Goal: Task Accomplishment & Management: Manage account settings

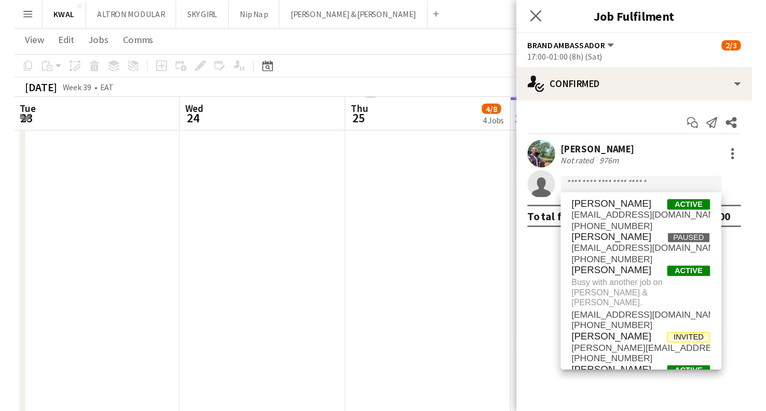
scroll to position [0, 248]
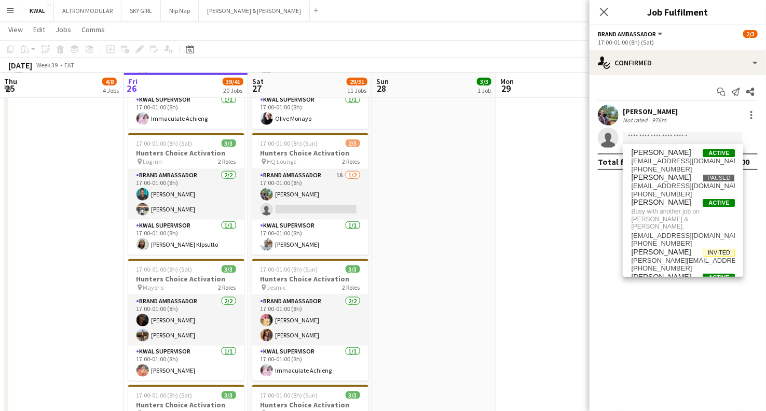
click at [11, 8] on app-icon "Menu" at bounding box center [10, 10] width 8 height 8
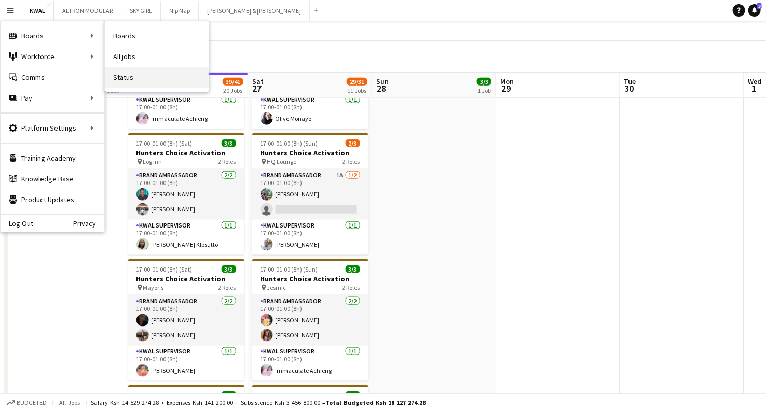
click at [143, 74] on link "Status" at bounding box center [157, 77] width 104 height 21
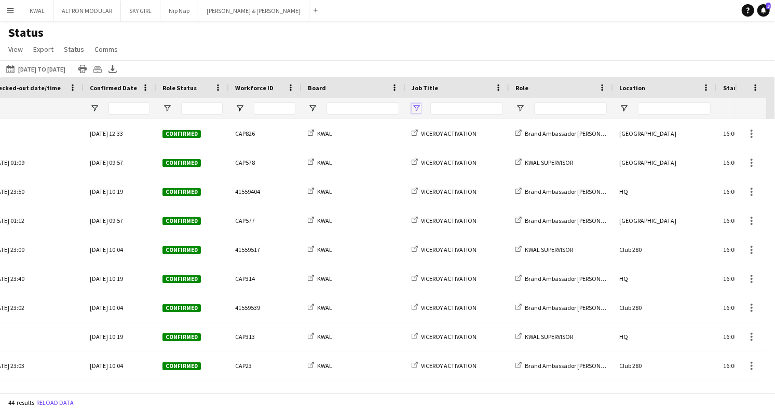
click at [418, 106] on span "Open Filter Menu" at bounding box center [415, 108] width 9 height 9
click at [67, 67] on button "[DATE] to [DATE] [DATE] to [DATE]" at bounding box center [35, 69] width 63 height 12
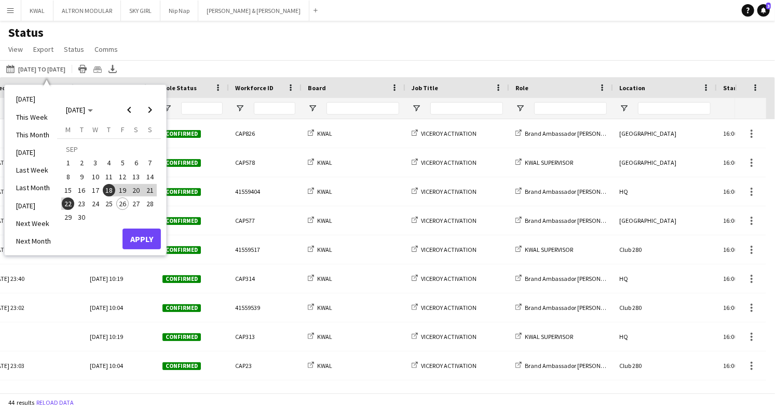
click at [66, 203] on span "22" at bounding box center [68, 204] width 12 height 12
click at [149, 209] on span "28" at bounding box center [150, 204] width 12 height 12
click at [149, 241] on button "Apply" at bounding box center [141, 239] width 38 height 21
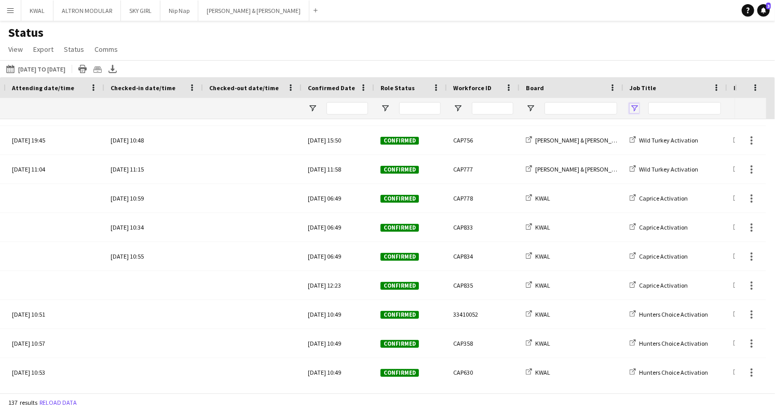
click at [552, 107] on span "Open Filter Menu" at bounding box center [633, 108] width 9 height 9
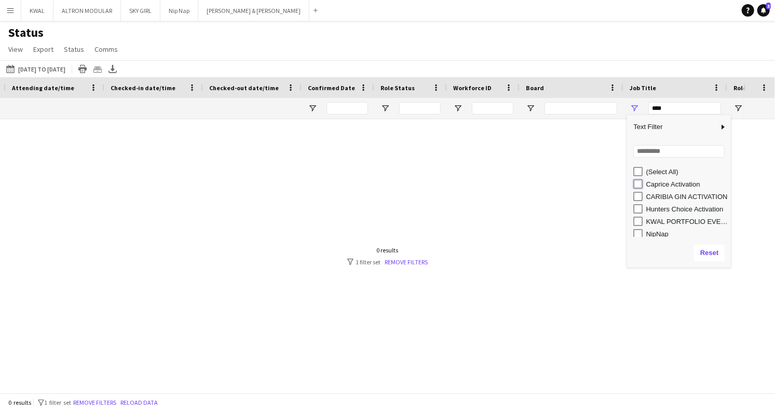
type input "**********"
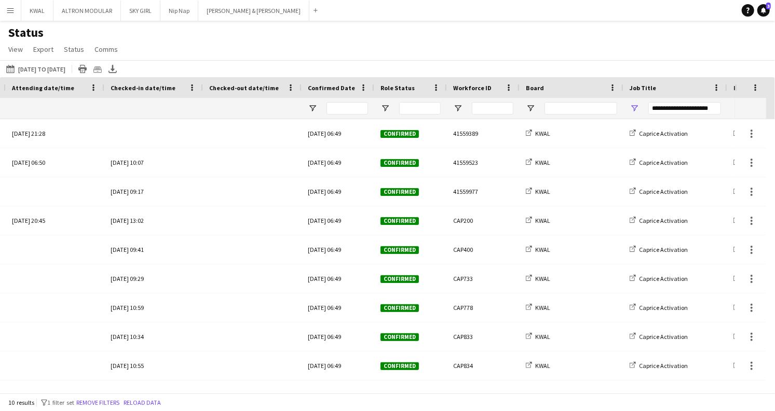
click at [462, 29] on div "Status View Views Default view New view Update view Delete view Edit name Custo…" at bounding box center [387, 42] width 775 height 35
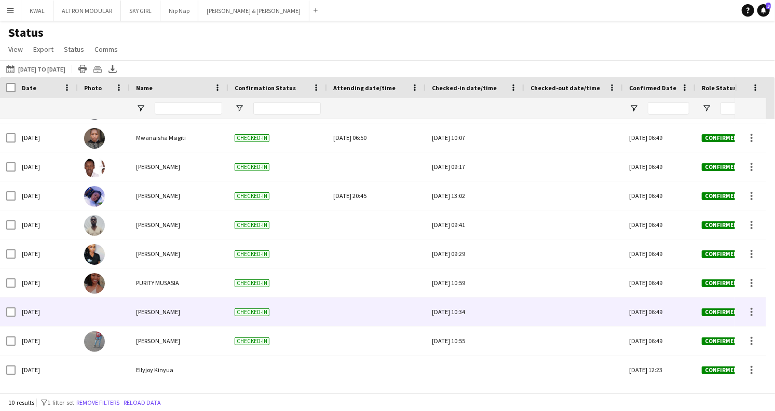
click at [130, 308] on div "[PERSON_NAME]" at bounding box center [179, 312] width 99 height 29
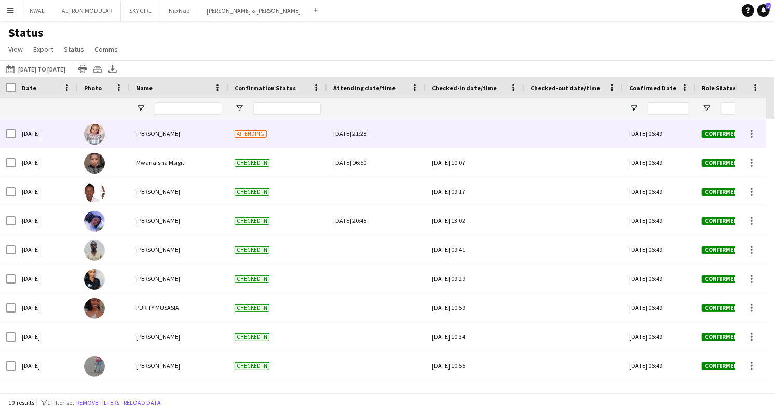
click at [463, 131] on div at bounding box center [475, 133] width 86 height 29
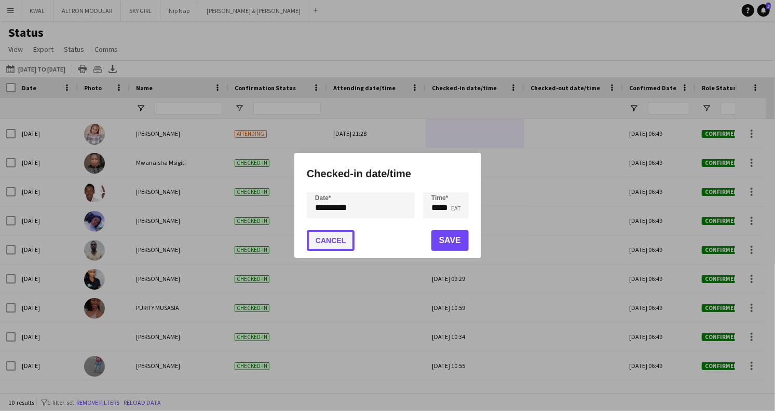
click at [336, 241] on button "Cancel" at bounding box center [331, 240] width 48 height 21
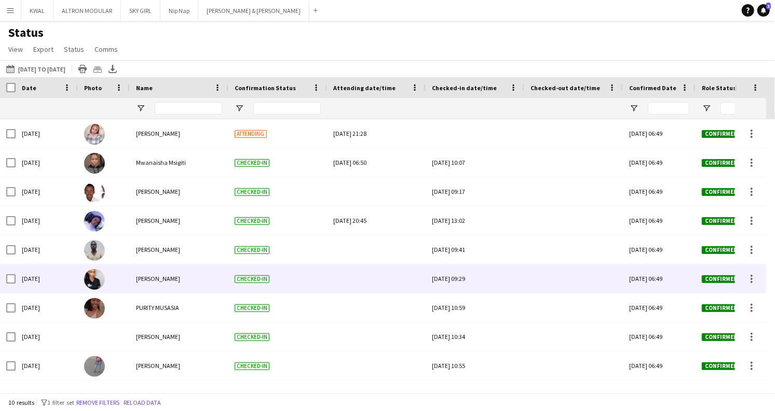
scroll to position [25, 0]
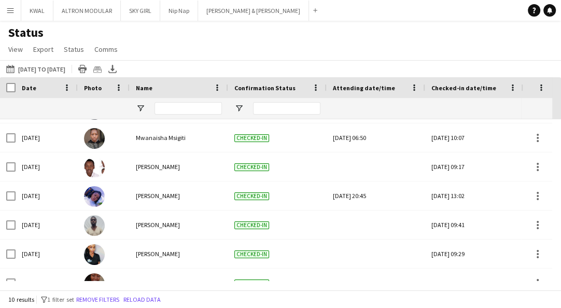
drag, startPoint x: 6, startPoint y: 8, endPoint x: 17, endPoint y: 14, distance: 12.3
click at [5, 8] on button "Menu" at bounding box center [10, 10] width 21 height 21
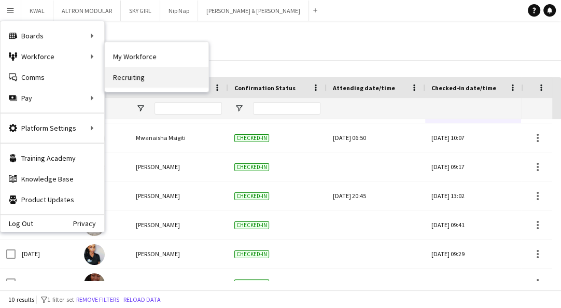
click at [121, 71] on link "Recruiting" at bounding box center [157, 77] width 104 height 21
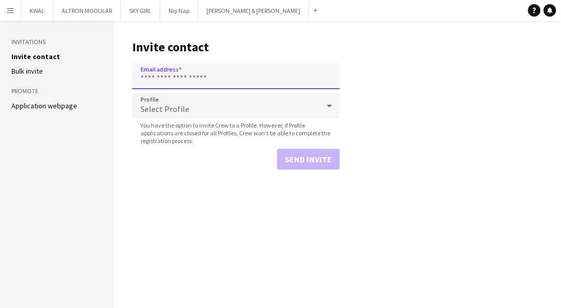
paste input "**********"
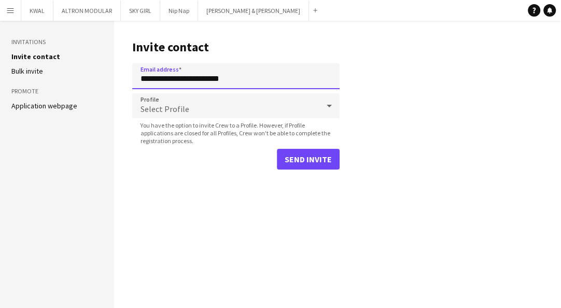
type input "**********"
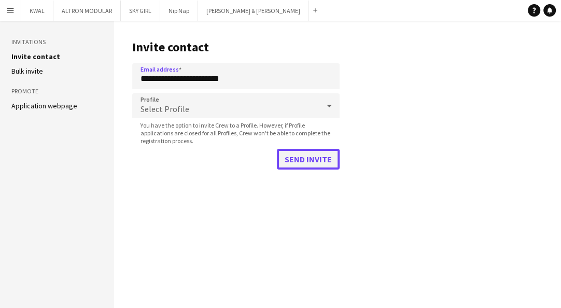
click at [306, 152] on button "Send invite" at bounding box center [308, 159] width 63 height 21
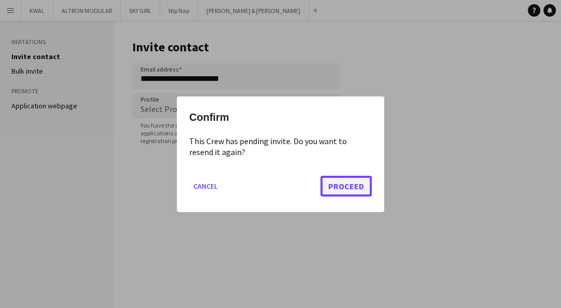
click at [359, 185] on button "Proceed" at bounding box center [346, 185] width 51 height 21
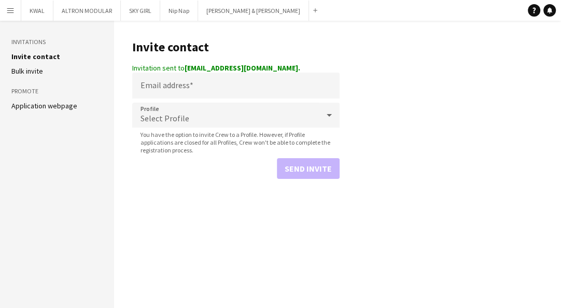
click at [493, 149] on main "Invite contact Invitation sent to [EMAIL_ADDRESS][DOMAIN_NAME]. Email address P…" at bounding box center [337, 164] width 447 height 287
click at [506, 201] on main "Invite contact Invitation sent to [EMAIL_ADDRESS][DOMAIN_NAME]. Email address P…" at bounding box center [337, 164] width 447 height 287
click at [8, 11] on app-icon "Menu" at bounding box center [10, 10] width 8 height 8
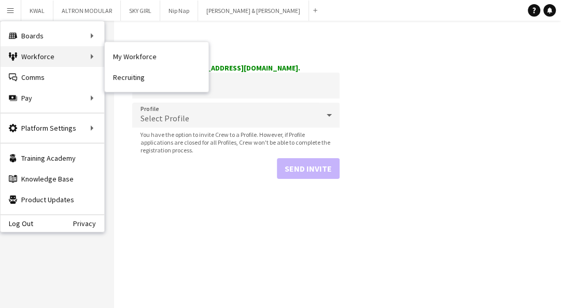
click at [69, 60] on div "Workforce Workforce" at bounding box center [53, 56] width 104 height 21
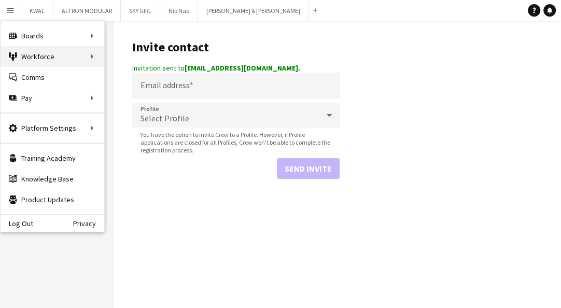
click at [91, 59] on div "Workforce Workforce" at bounding box center [53, 56] width 104 height 21
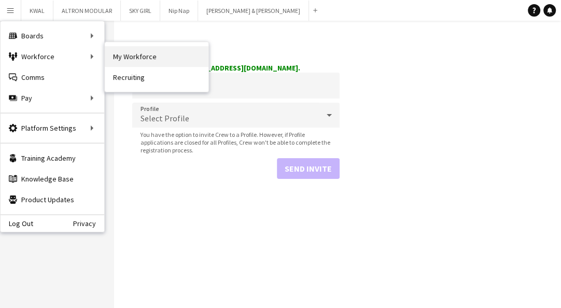
click at [122, 57] on link "My Workforce" at bounding box center [157, 56] width 104 height 21
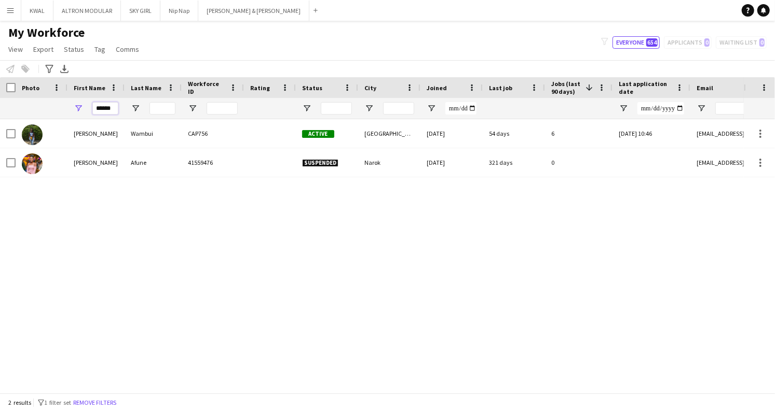
scroll to position [0, 1]
drag, startPoint x: 95, startPoint y: 108, endPoint x: 191, endPoint y: 121, distance: 96.9
click at [211, 114] on div "******" at bounding box center [601, 108] width 1203 height 21
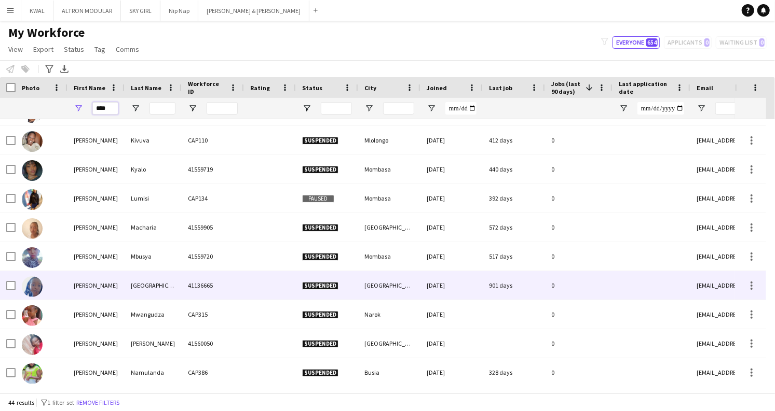
scroll to position [519, 0]
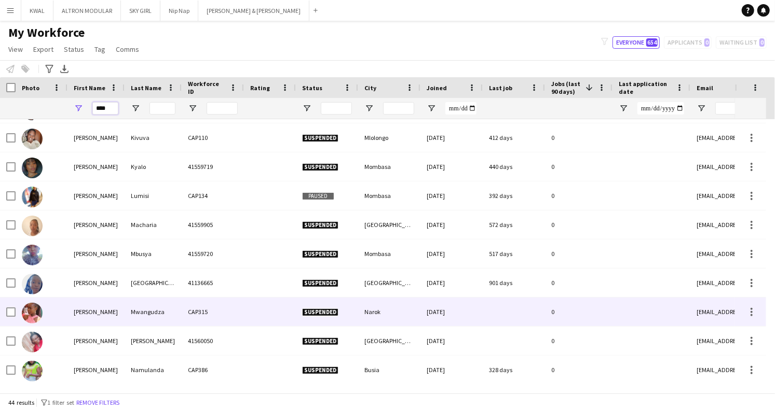
type input "****"
click at [151, 308] on div "Mwangudza" at bounding box center [153, 312] width 57 height 29
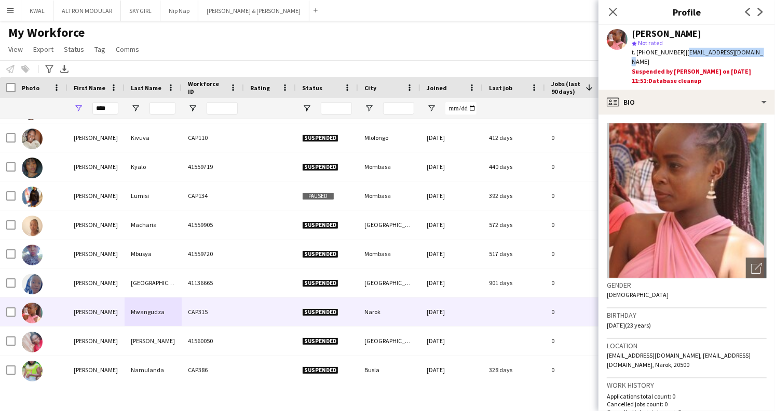
drag, startPoint x: 681, startPoint y: 51, endPoint x: 760, endPoint y: 55, distance: 79.0
click at [552, 55] on div "t. [PHONE_NUMBER] | [EMAIL_ADDRESS][DOMAIN_NAME]" at bounding box center [698, 57] width 135 height 19
copy span "[EMAIL_ADDRESS][DOMAIN_NAME]"
click at [539, 50] on div "My Workforce View Views Default view Captivate Compliance workforce per brand N…" at bounding box center [387, 42] width 775 height 35
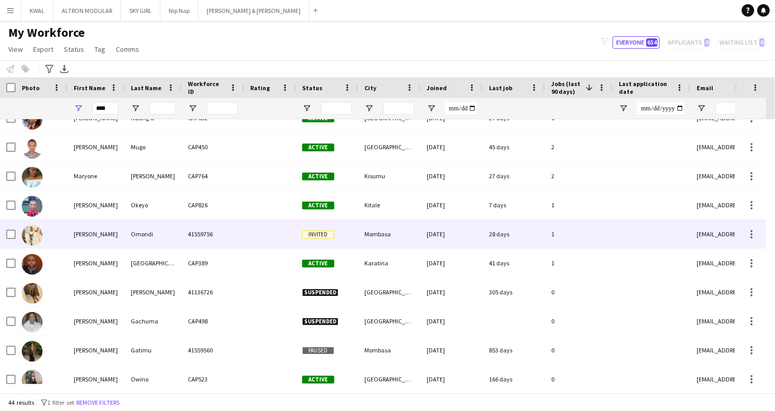
scroll to position [115, 0]
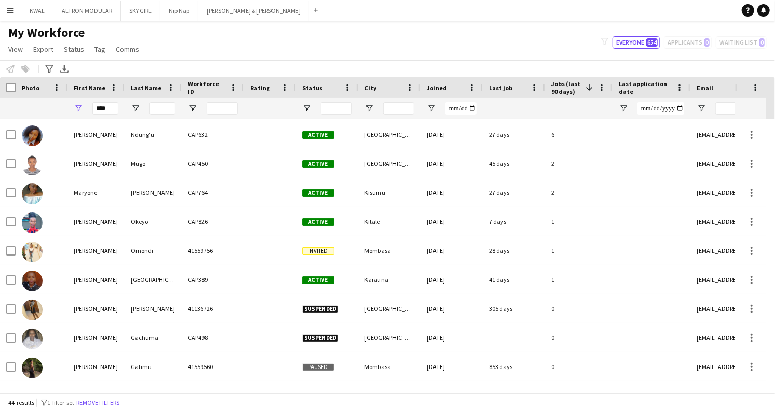
drag, startPoint x: 12, startPoint y: 11, endPoint x: 16, endPoint y: 16, distance: 5.6
click at [10, 10] on app-icon "Menu" at bounding box center [10, 10] width 8 height 8
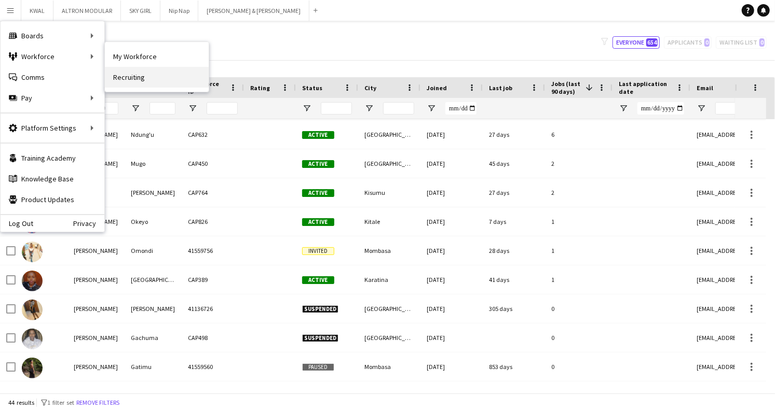
click at [129, 76] on link "Recruiting" at bounding box center [157, 77] width 104 height 21
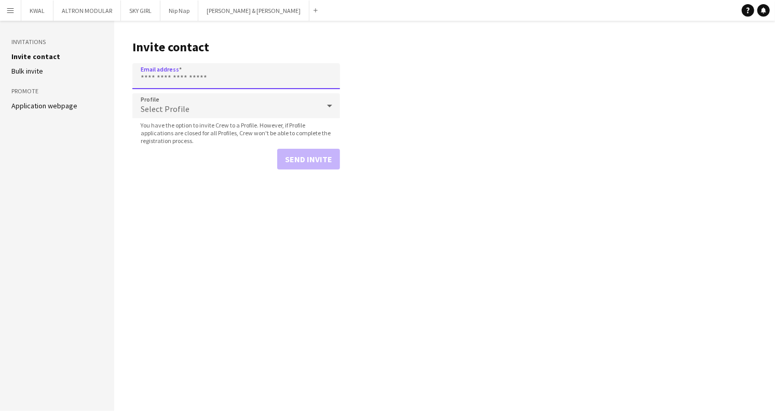
paste input "**********"
type input "**********"
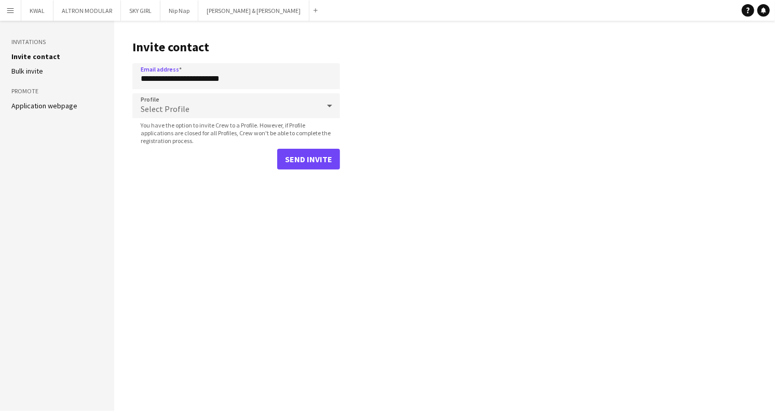
click at [332, 147] on form "**********" at bounding box center [236, 116] width 208 height 106
click at [319, 164] on button "Send invite" at bounding box center [308, 159] width 63 height 21
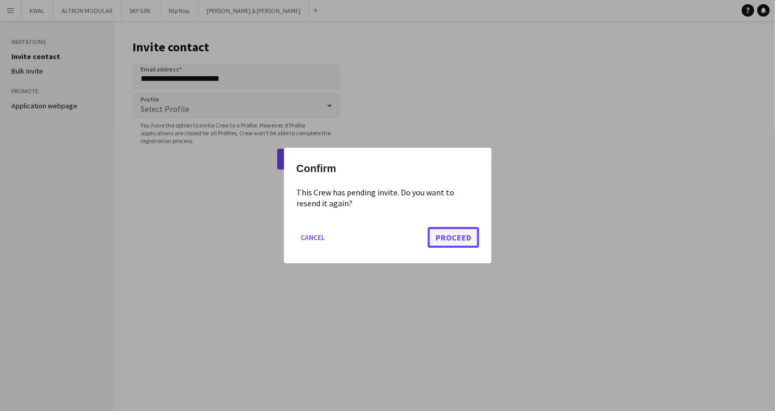
click at [450, 238] on button "Proceed" at bounding box center [453, 237] width 51 height 21
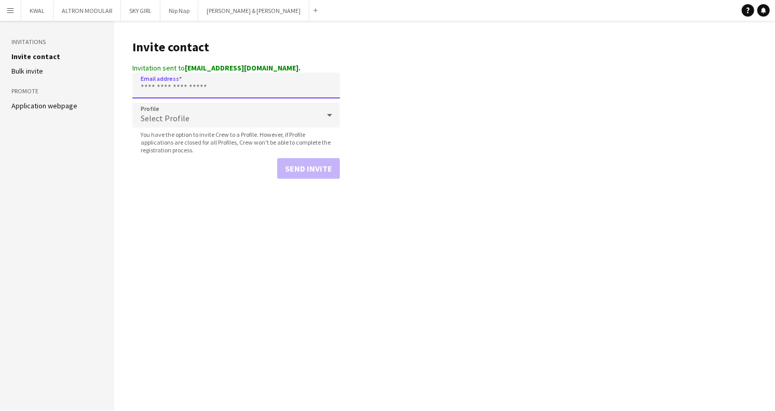
click at [205, 88] on input "Email address" at bounding box center [236, 86] width 208 height 26
drag, startPoint x: 205, startPoint y: 88, endPoint x: 170, endPoint y: 85, distance: 34.9
click at [170, 85] on input "Email address" at bounding box center [236, 86] width 208 height 26
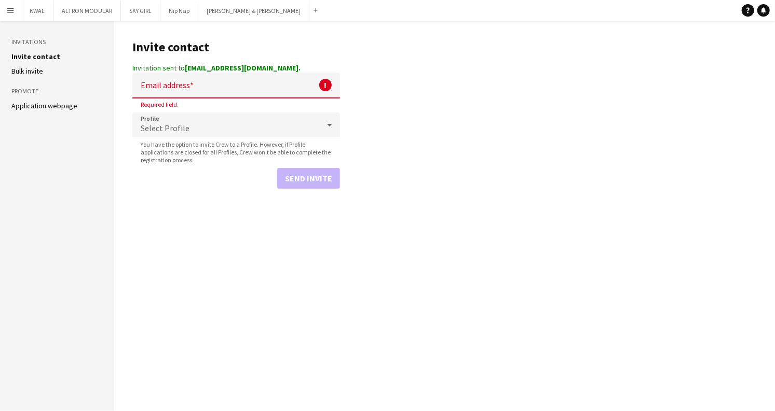
click at [404, 139] on main "Invite contact Invitation sent to [EMAIL_ADDRESS][DOMAIN_NAME]. Email address !…" at bounding box center [444, 216] width 660 height 391
drag, startPoint x: 404, startPoint y: 139, endPoint x: 385, endPoint y: 84, distance: 58.4
drag, startPoint x: 385, startPoint y: 84, endPoint x: 323, endPoint y: 290, distance: 215.8
drag, startPoint x: 323, startPoint y: 290, endPoint x: 612, endPoint y: 147, distance: 322.8
drag, startPoint x: 612, startPoint y: 147, endPoint x: 694, endPoint y: 232, distance: 118.2
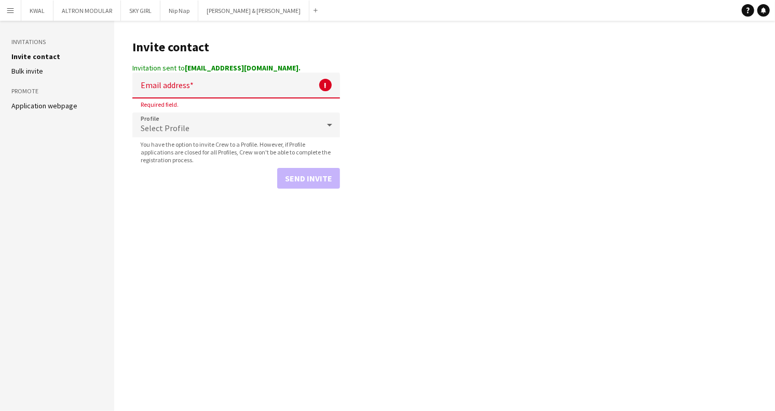
click at [552, 232] on main "Invite contact Invitation sent to [EMAIL_ADDRESS][DOMAIN_NAME]. Email address !…" at bounding box center [444, 216] width 660 height 391
click at [9, 16] on button "Menu" at bounding box center [10, 10] width 21 height 21
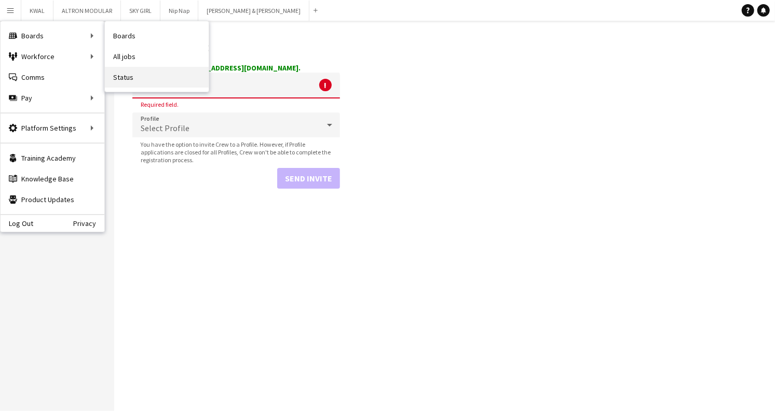
click at [125, 76] on link "Status" at bounding box center [157, 77] width 104 height 21
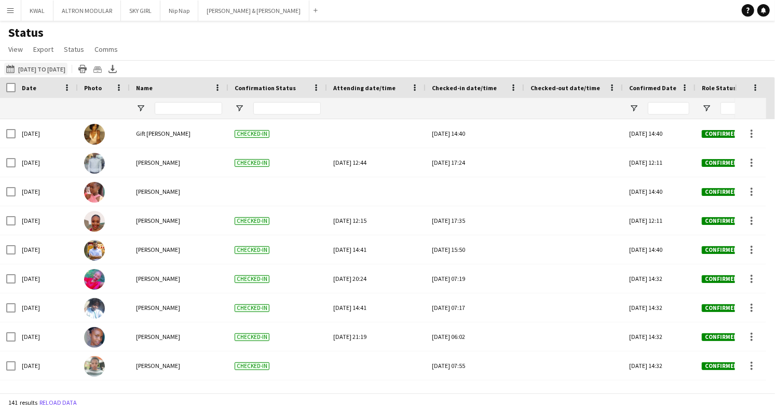
click at [31, 67] on button "[DATE] to [DATE] [DATE] to [DATE]" at bounding box center [35, 69] width 63 height 12
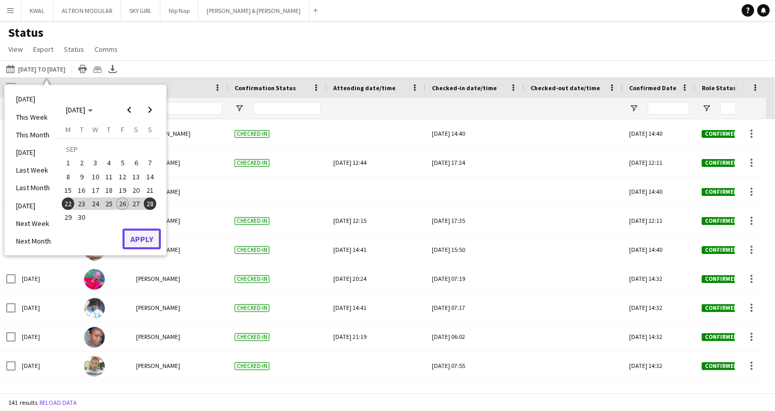
click at [146, 240] on button "Apply" at bounding box center [141, 239] width 38 height 21
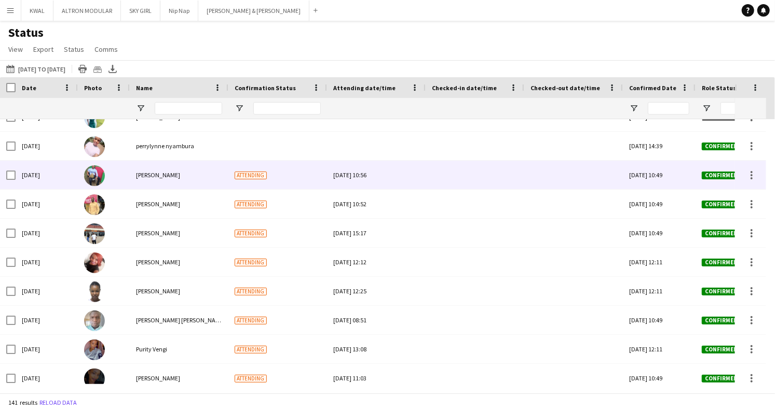
scroll to position [1844, 0]
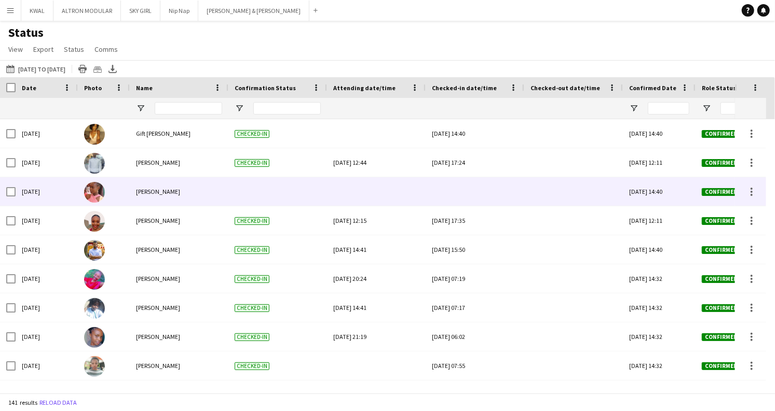
click at [357, 188] on div at bounding box center [376, 191] width 86 height 29
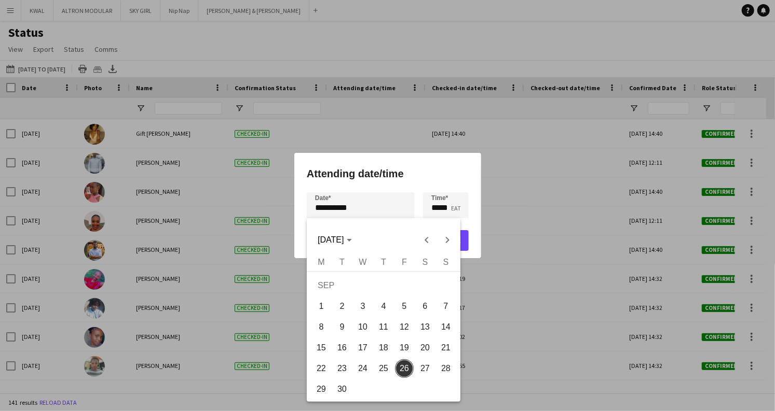
click at [357, 208] on div "**********" at bounding box center [387, 205] width 775 height 411
click at [379, 308] on span "25" at bounding box center [383, 369] width 19 height 19
type input "**********"
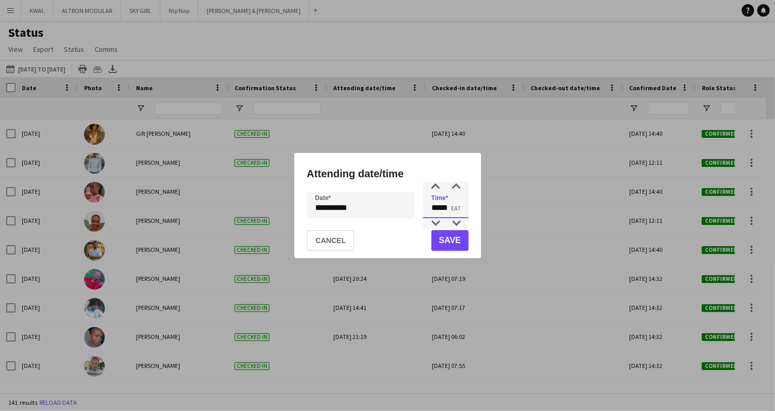
drag, startPoint x: 439, startPoint y: 209, endPoint x: 424, endPoint y: 209, distance: 15.6
click at [424, 209] on input "*****" at bounding box center [446, 205] width 46 height 26
type input "*****"
click at [447, 238] on button "Save" at bounding box center [449, 240] width 37 height 21
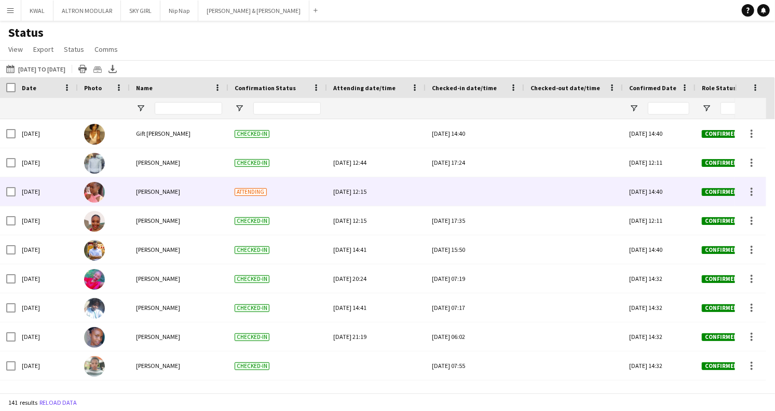
click at [461, 196] on div at bounding box center [475, 191] width 86 height 29
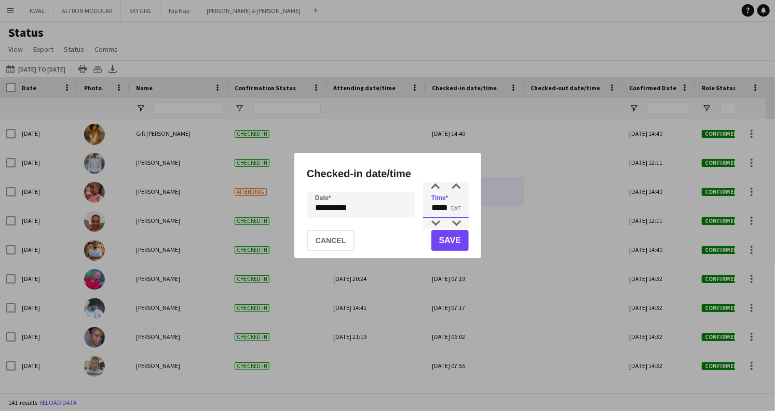
drag, startPoint x: 438, startPoint y: 206, endPoint x: 428, endPoint y: 208, distance: 10.5
click at [428, 208] on input "*****" at bounding box center [446, 205] width 46 height 26
type input "*****"
click at [380, 210] on div "**********" at bounding box center [387, 205] width 775 height 411
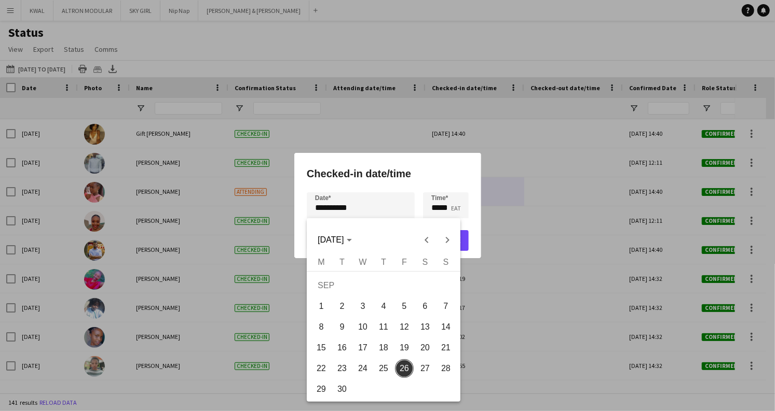
click at [384, 308] on span "25" at bounding box center [383, 369] width 19 height 19
type input "**********"
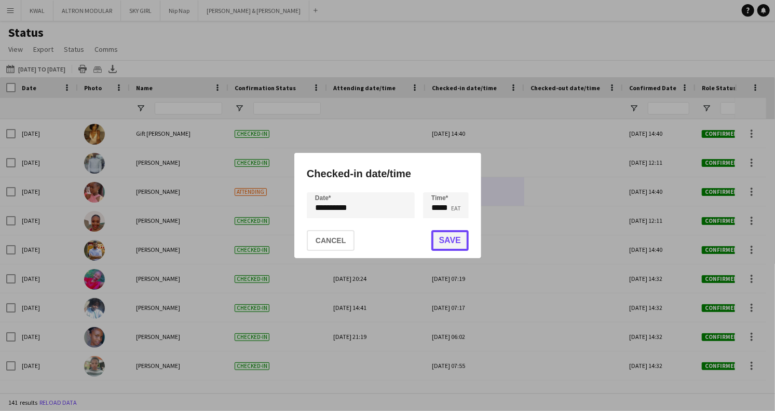
click at [452, 240] on button "Save" at bounding box center [449, 240] width 37 height 21
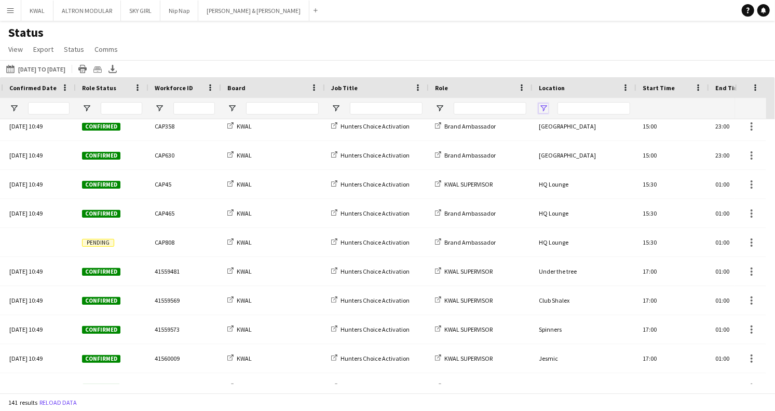
click at [541, 106] on span "Open Filter Menu" at bounding box center [543, 108] width 9 height 9
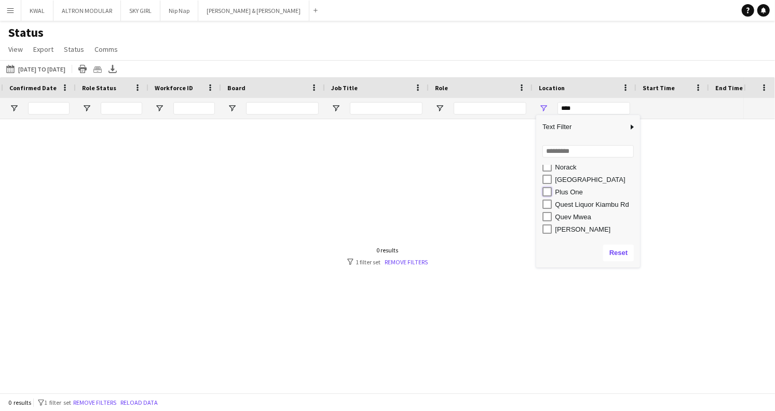
type input "**********"
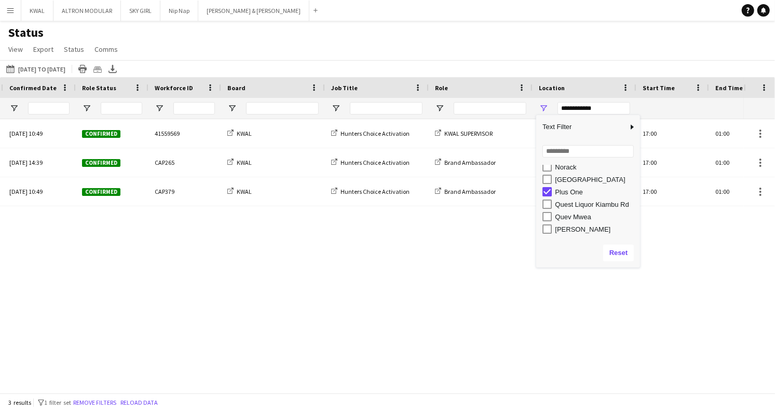
click at [548, 71] on div "[DATE] to [DATE] [DATE] to [DATE] [DATE] This Week This Month [DATE] Last Week …" at bounding box center [387, 68] width 775 height 17
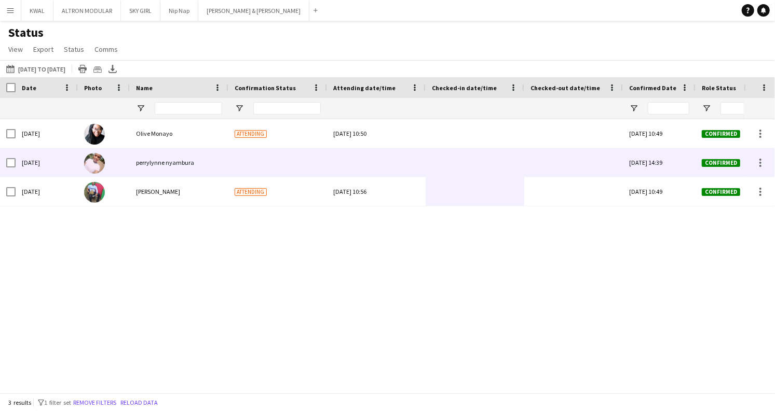
click at [366, 165] on div at bounding box center [376, 162] width 86 height 29
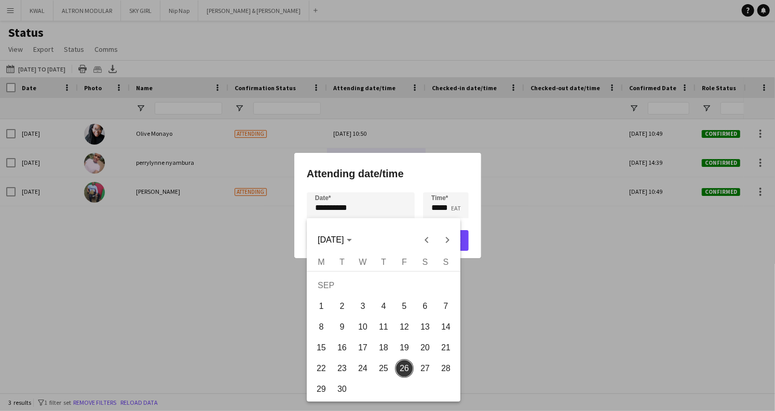
click at [359, 214] on div "**********" at bounding box center [387, 205] width 775 height 411
click at [380, 308] on span "25" at bounding box center [383, 369] width 19 height 19
type input "**********"
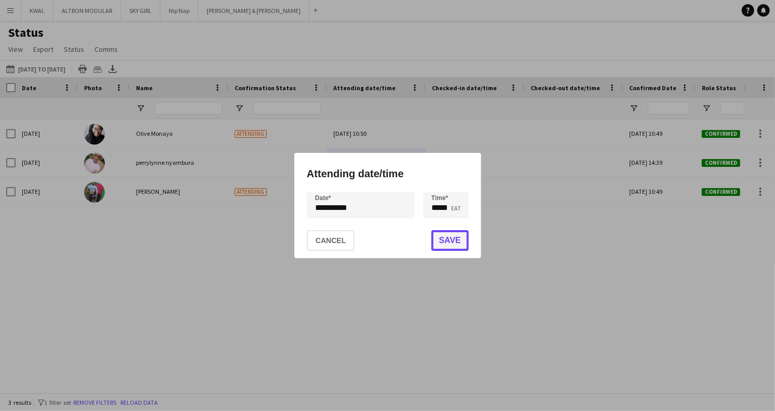
click at [448, 238] on button "Save" at bounding box center [449, 240] width 37 height 21
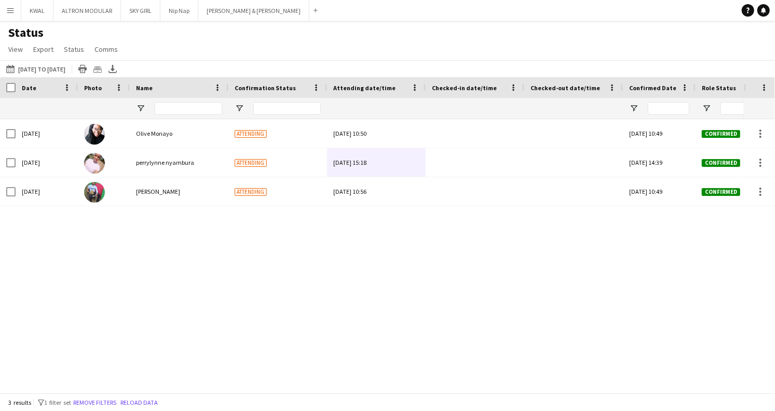
click at [102, 308] on button "Remove filters" at bounding box center [94, 402] width 47 height 11
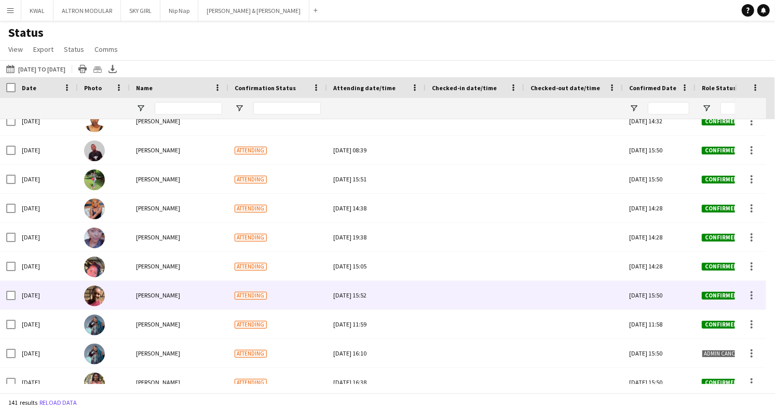
scroll to position [2281, 0]
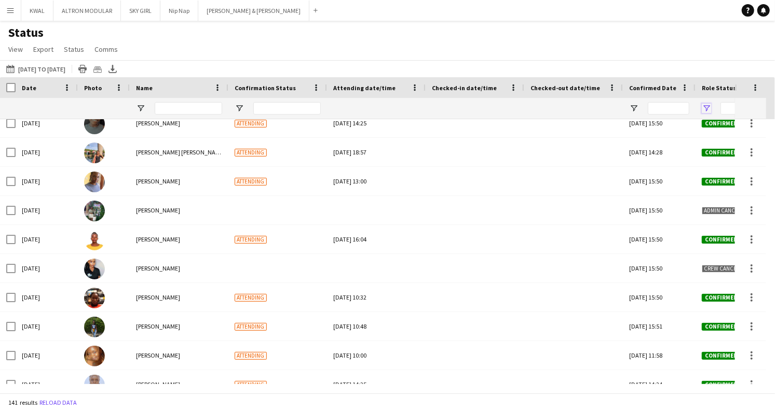
click at [552, 106] on span "Open Filter Menu" at bounding box center [705, 108] width 9 height 9
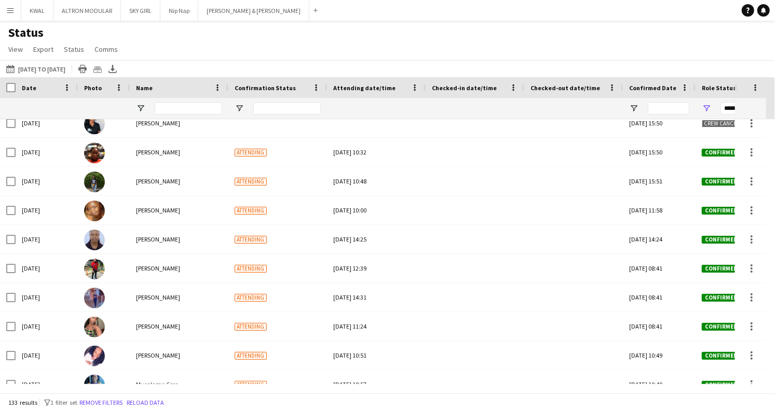
click at [552, 59] on div "Status View Views Default view New view Update view Delete view Edit name Custo…" at bounding box center [387, 42] width 775 height 35
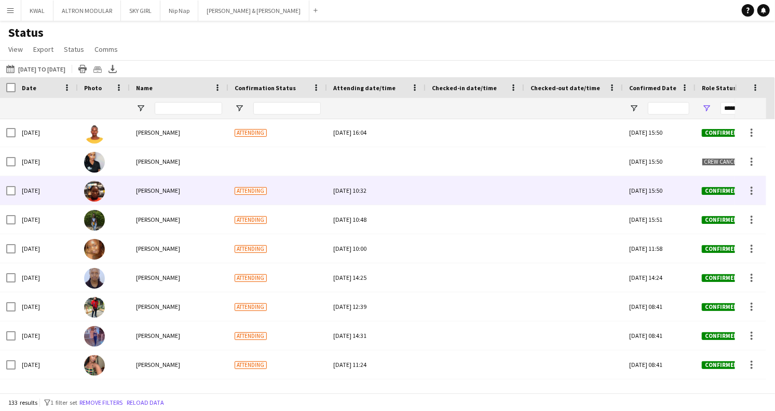
scroll to position [2248, 0]
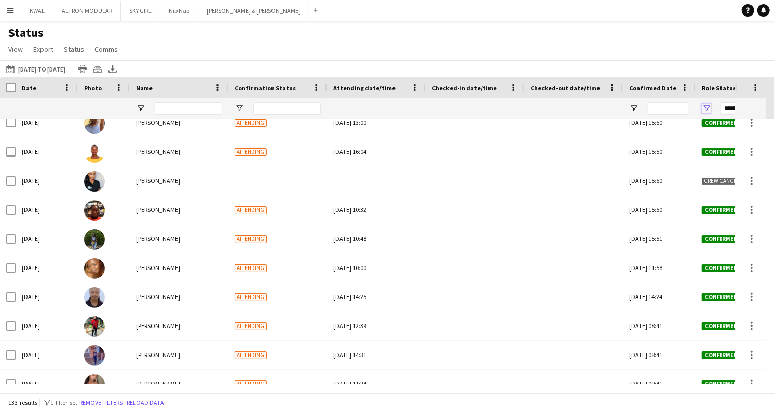
click at [552, 108] on span "Open Filter Menu" at bounding box center [705, 108] width 9 height 9
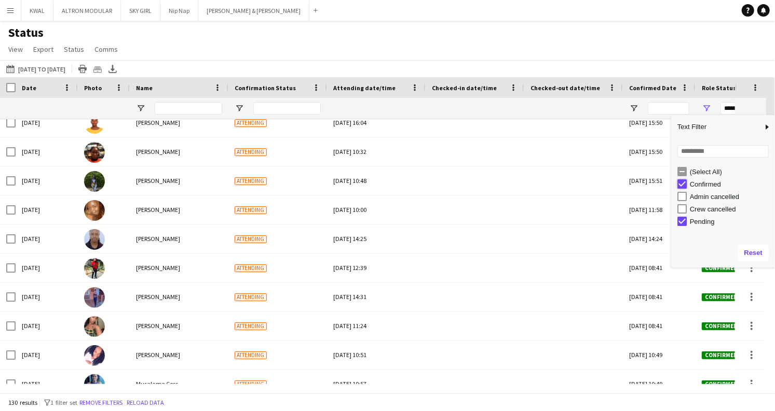
type input "**********"
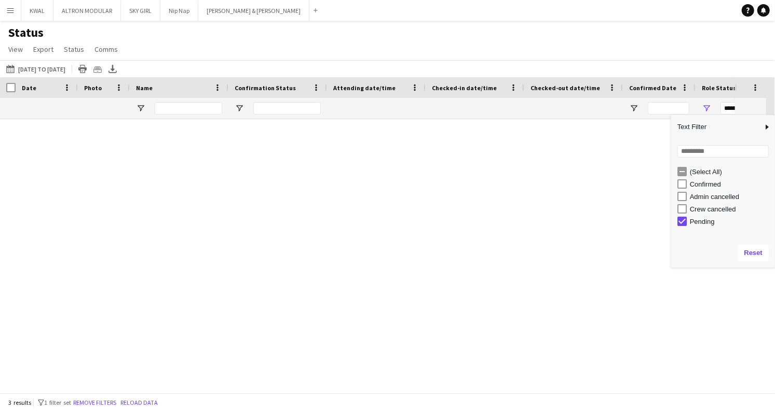
scroll to position [0, 0]
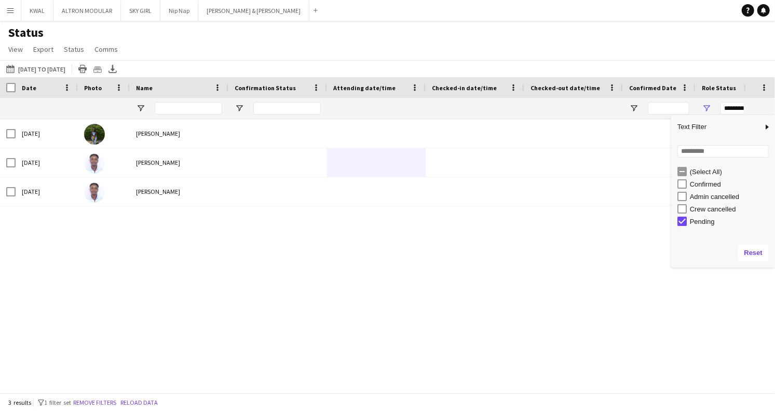
click at [466, 253] on div "[DATE] [PERSON_NAME] Pending CAP808 KWAL [DATE] [PERSON_NAME] Pending CAP756 [P…" at bounding box center [371, 251] width 743 height 265
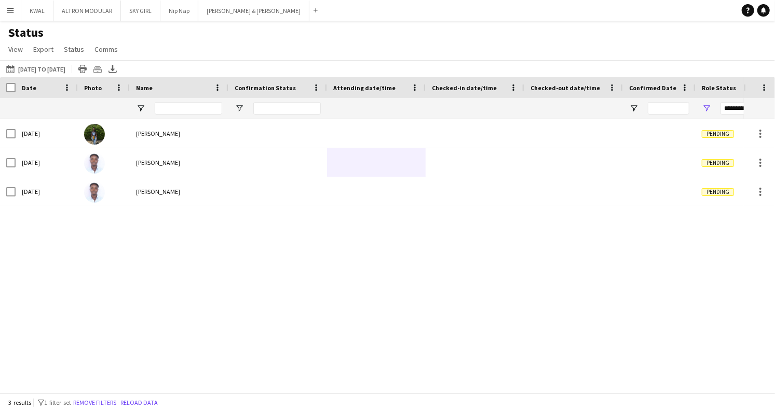
scroll to position [0, 1]
click at [552, 106] on span "Open Filter Menu" at bounding box center [705, 108] width 9 height 9
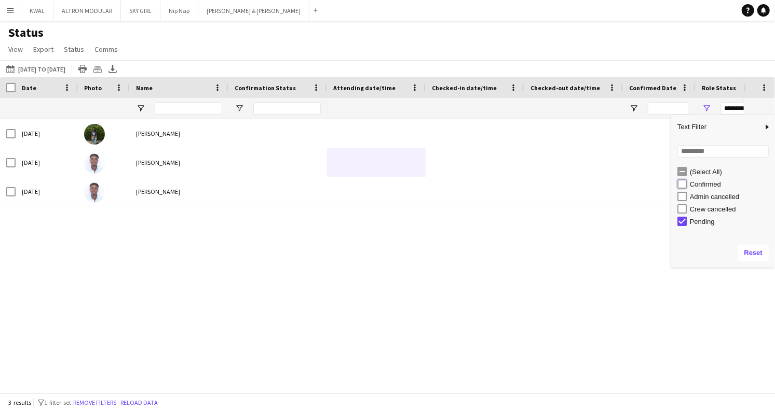
type input "**********"
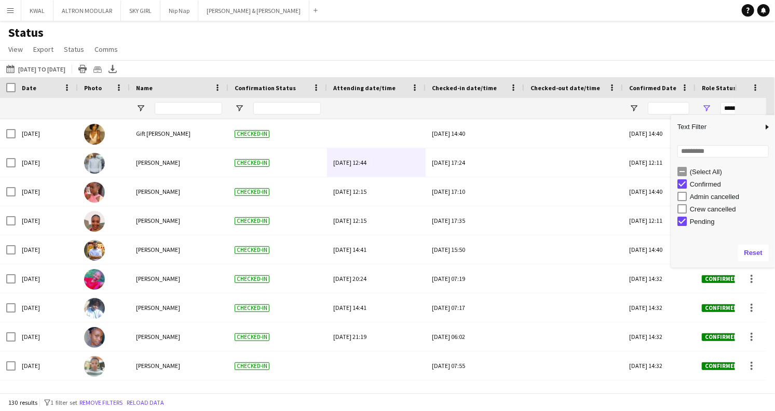
drag, startPoint x: 618, startPoint y: 40, endPoint x: 587, endPoint y: 48, distance: 32.6
click at [552, 40] on div "Status View Views Default view New view Update view Delete view Edit name Custo…" at bounding box center [387, 42] width 775 height 35
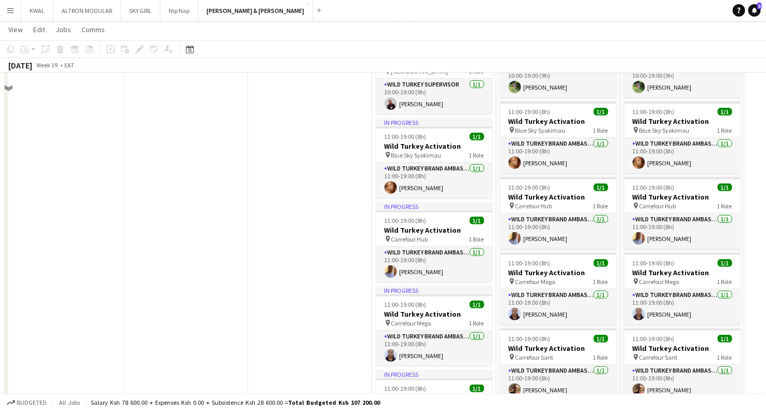
scroll to position [173, 0]
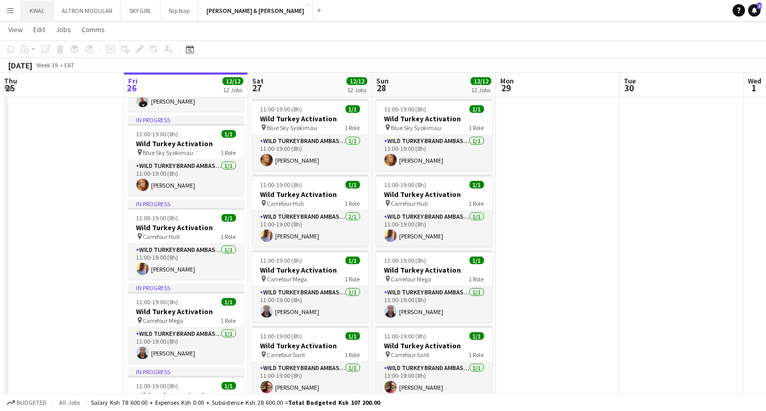
click at [30, 10] on button "KWAL Close" at bounding box center [37, 11] width 32 height 20
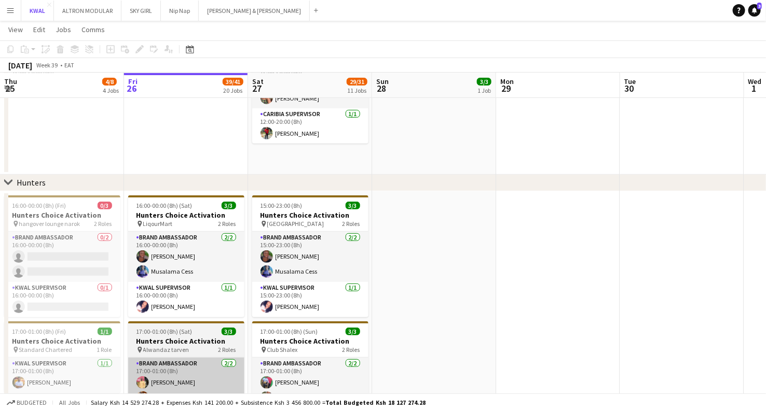
scroll to position [173, 0]
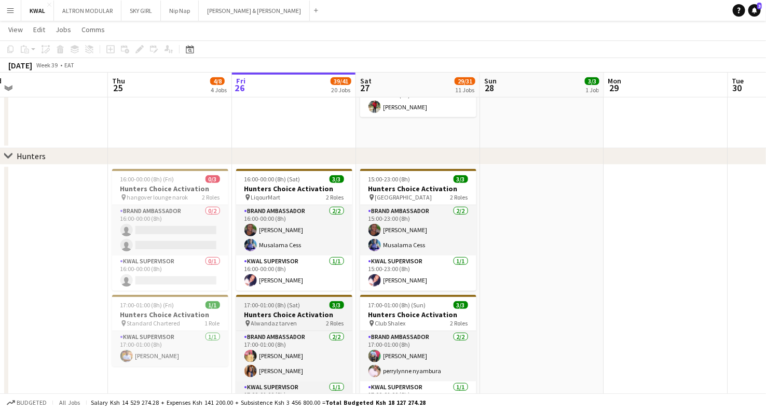
drag, startPoint x: 142, startPoint y: 337, endPoint x: 252, endPoint y: 316, distance: 111.8
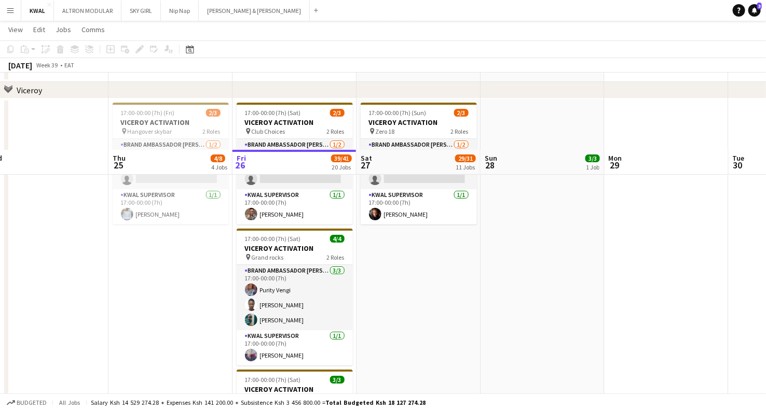
scroll to position [1441, 0]
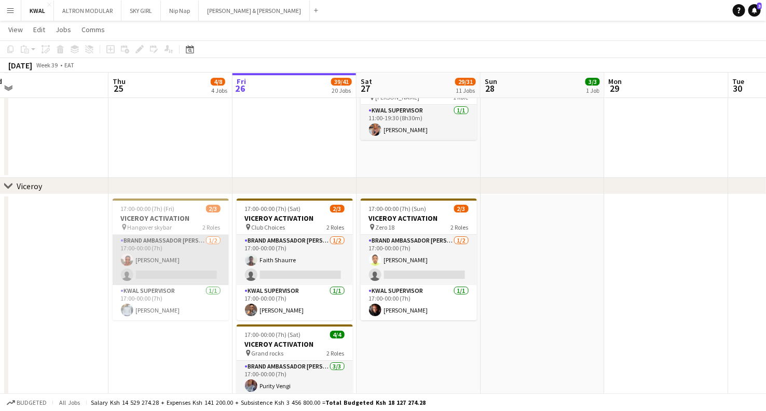
click at [173, 272] on app-card-role "Brand Ambassador kwal 1/2 17:00-00:00 (7h) Rose Thiga single-neutral-actions" at bounding box center [171, 260] width 116 height 50
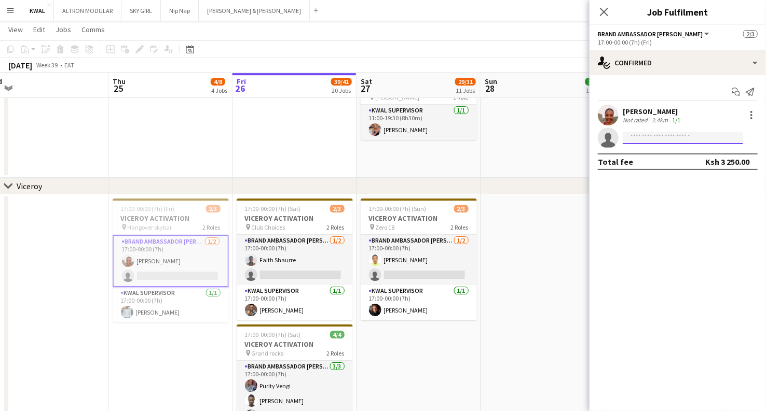
click at [658, 136] on input at bounding box center [683, 138] width 120 height 12
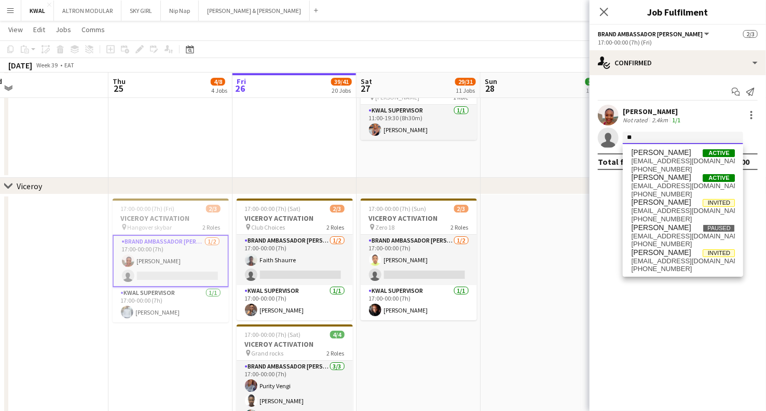
type input "*"
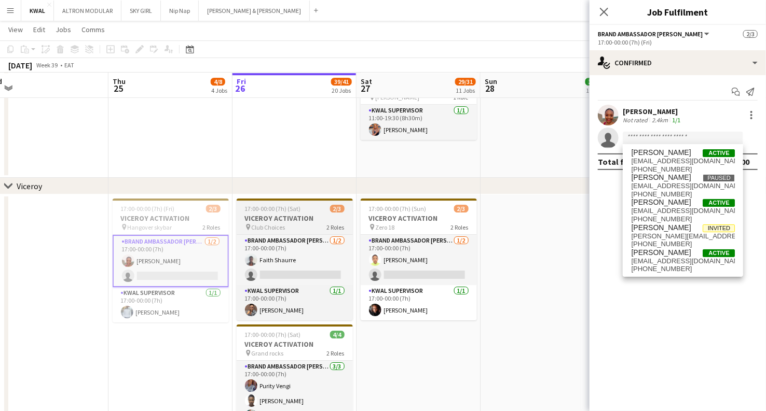
click at [285, 218] on h3 "VICEROY ACTIVATION" at bounding box center [295, 218] width 116 height 9
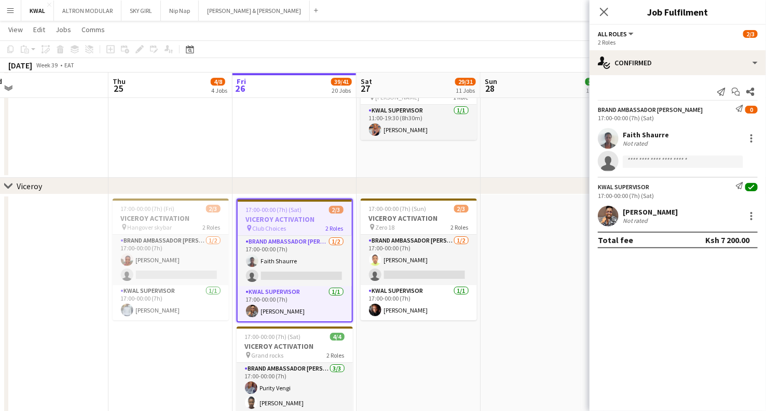
scroll to position [0, 263]
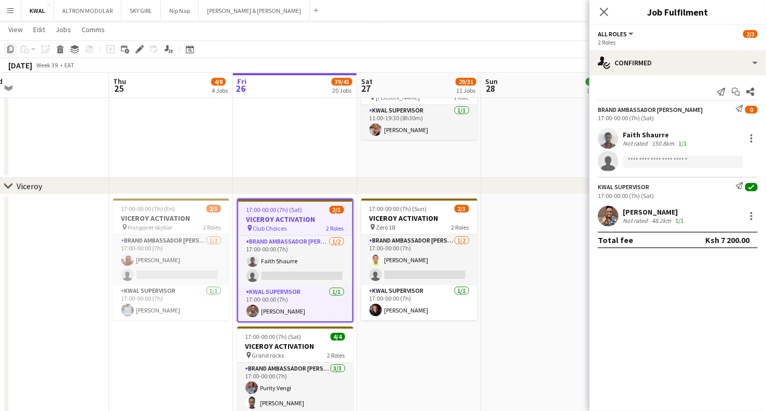
click at [8, 49] on icon at bounding box center [10, 49] width 6 height 7
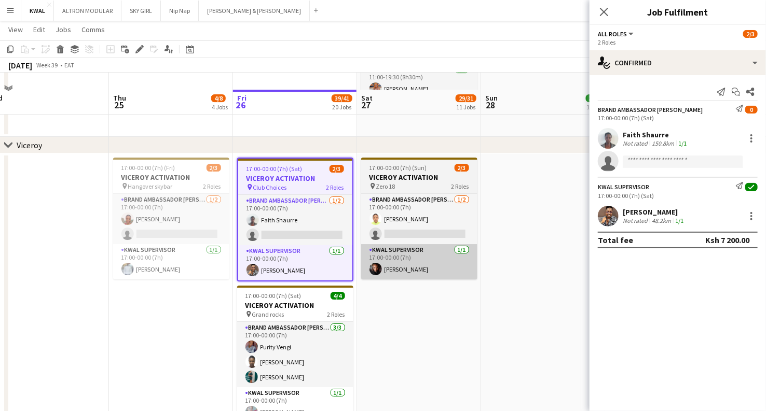
scroll to position [1498, 0]
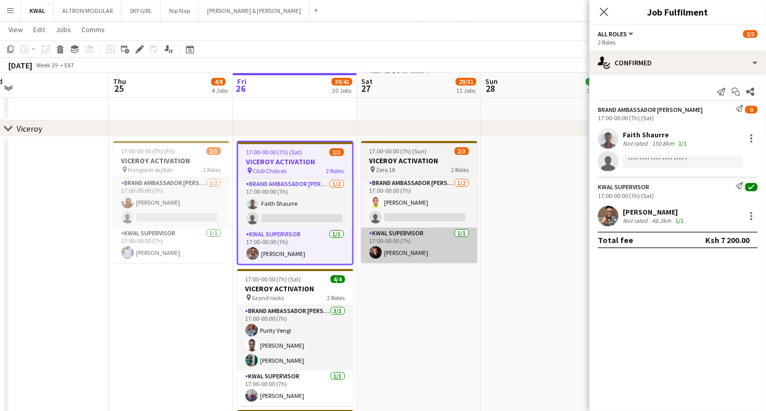
click at [405, 293] on app-date-cell "17:00-00:00 (7h) (Sun) 2/3 VICEROY ACTIVATION pin Zero 18 2 Roles Brand Ambassa…" at bounding box center [419, 345] width 124 height 417
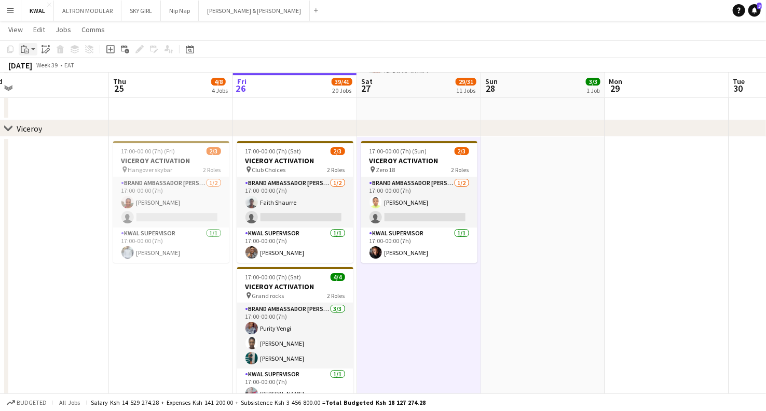
click at [33, 49] on app-action-btn "Paste" at bounding box center [28, 49] width 19 height 12
drag, startPoint x: 37, startPoint y: 88, endPoint x: 47, endPoint y: 90, distance: 10.1
click at [37, 87] on link "Paste with crew Ctrl+Shift+V" at bounding box center [76, 86] width 98 height 9
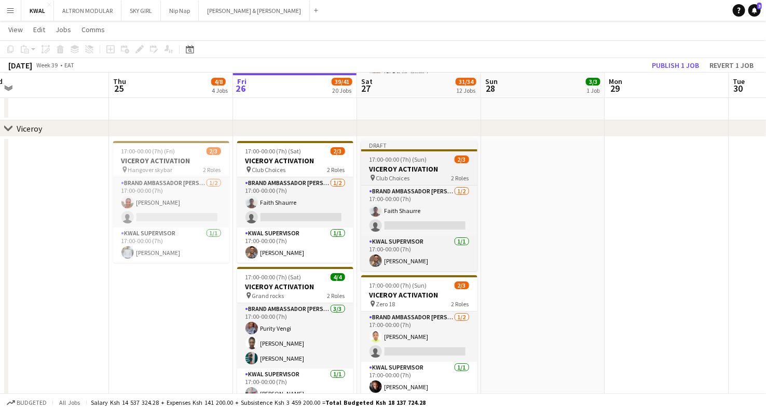
click at [402, 163] on span "17:00-00:00 (7h) (Sun)" at bounding box center [398, 160] width 58 height 8
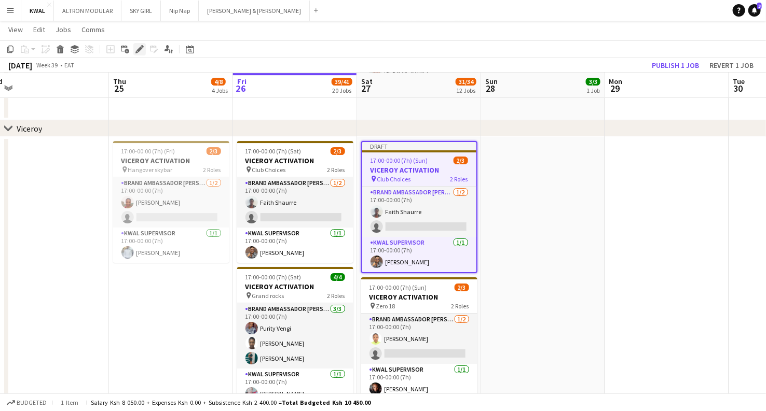
click at [143, 49] on icon "Edit" at bounding box center [139, 49] width 8 height 8
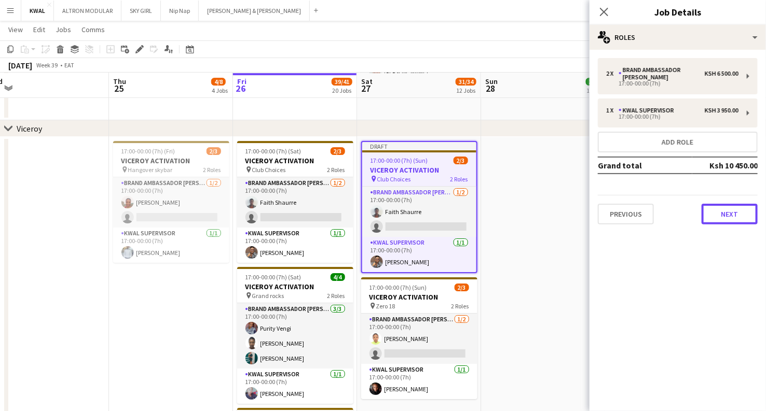
click at [727, 210] on button "Next" at bounding box center [729, 214] width 56 height 21
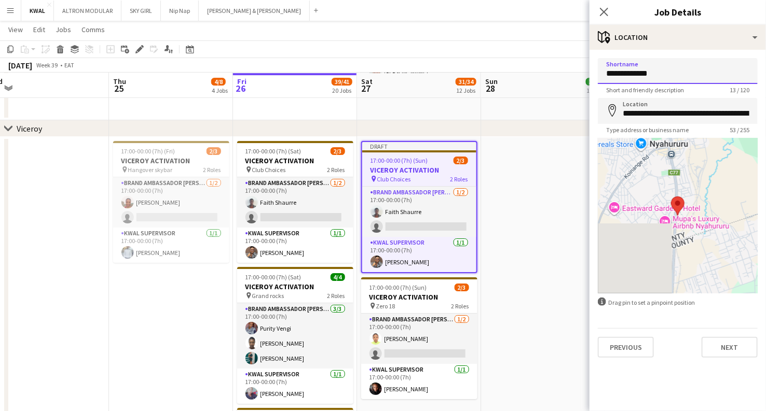
drag, startPoint x: 658, startPoint y: 73, endPoint x: 497, endPoint y: 66, distance: 161.5
click at [497, 66] on body "Menu Boards Boards Boards All jobs Status Workforce Workforce My Workforce Recr…" at bounding box center [383, 109] width 766 height 3215
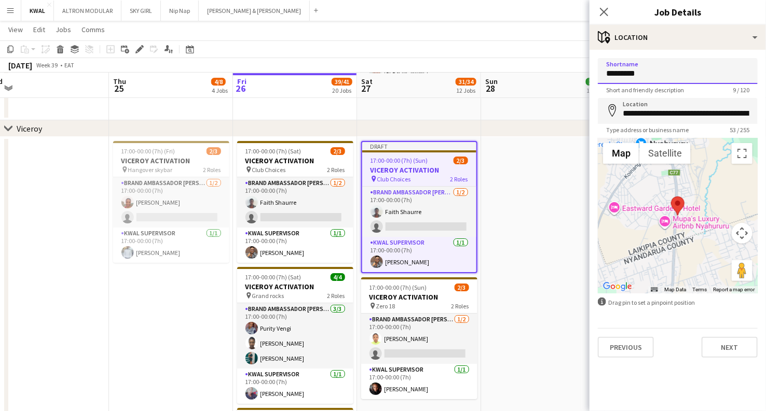
type input "**********"
drag, startPoint x: 659, startPoint y: 66, endPoint x: 550, endPoint y: 60, distance: 109.1
click at [550, 60] on body "Menu Boards Boards Boards All jobs Status Workforce Workforce My Workforce Recr…" at bounding box center [383, 109] width 766 height 3215
drag, startPoint x: 644, startPoint y: 72, endPoint x: 570, endPoint y: 66, distance: 74.4
click at [570, 66] on body "Menu Boards Boards Boards All jobs Status Workforce Workforce My Workforce Recr…" at bounding box center [383, 109] width 766 height 3215
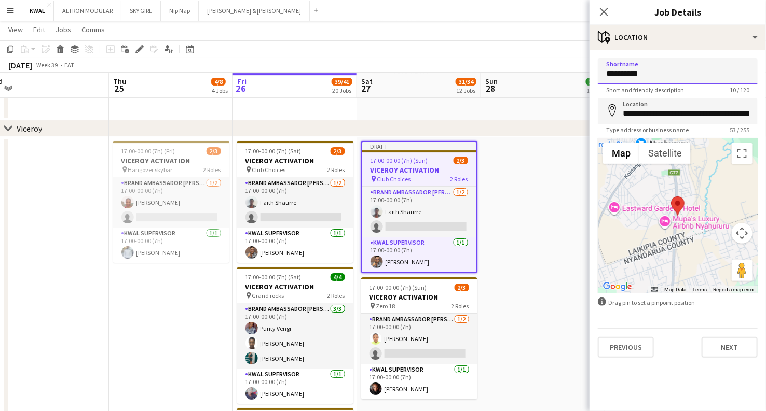
type input "**********"
drag, startPoint x: 625, startPoint y: 114, endPoint x: 774, endPoint y: 106, distance: 149.1
click at [765, 106] on html "Menu Boards Boards Boards All jobs Status Workforce Workforce My Workforce Recr…" at bounding box center [383, 109] width 766 height 3215
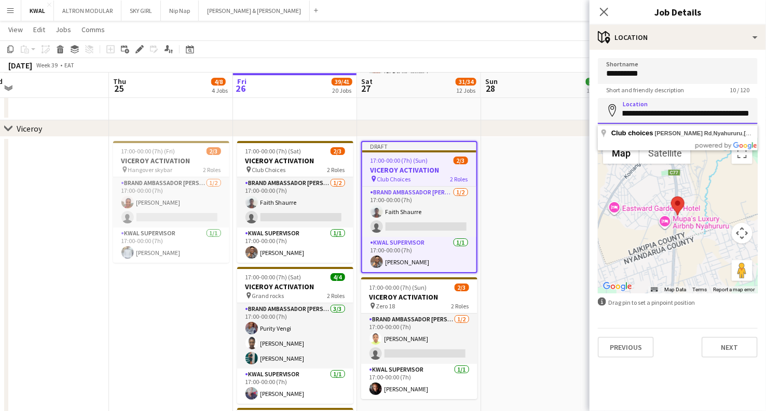
paste input
type input "**********"
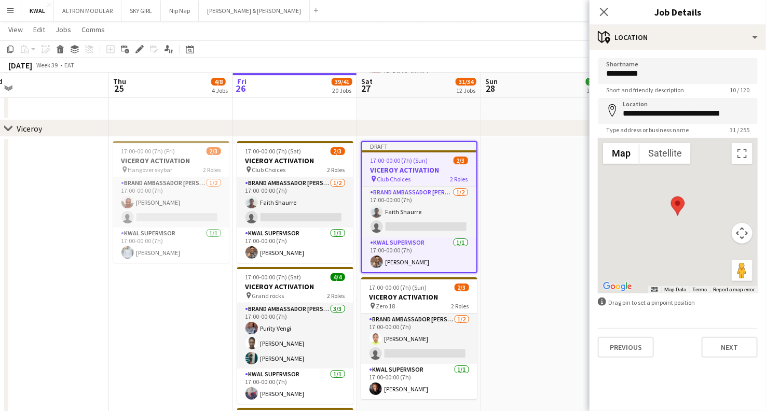
click at [538, 246] on app-date-cell at bounding box center [543, 345] width 124 height 417
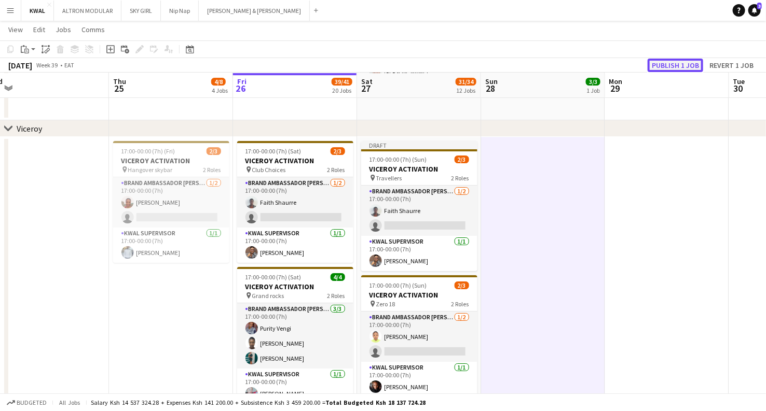
click at [689, 64] on button "Publish 1 job" at bounding box center [675, 65] width 56 height 13
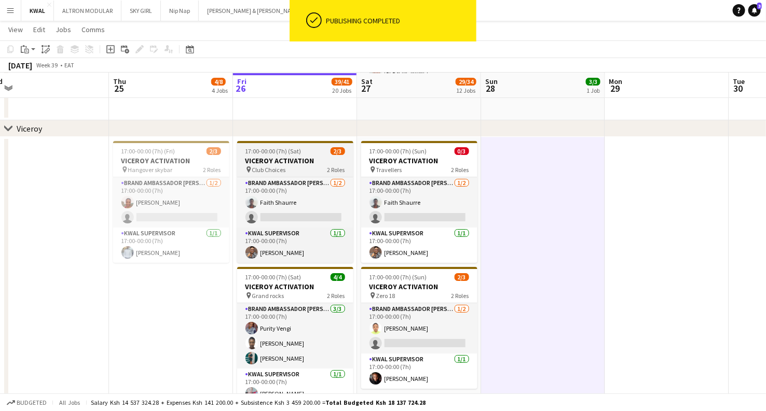
click at [285, 157] on h3 "VICEROY ACTIVATION" at bounding box center [295, 160] width 116 height 9
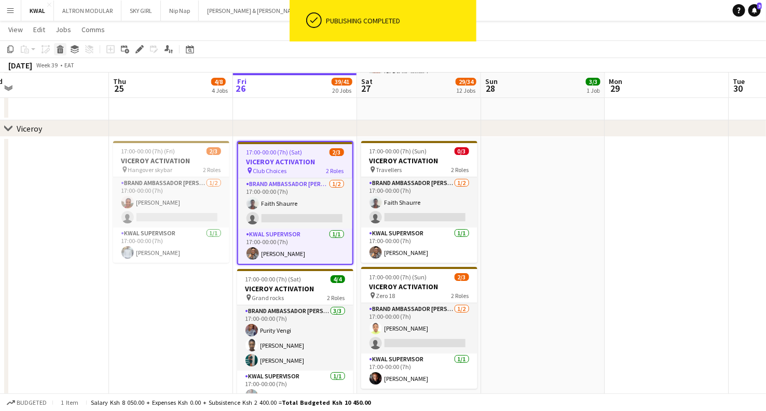
click at [60, 51] on icon "Delete" at bounding box center [60, 49] width 8 height 8
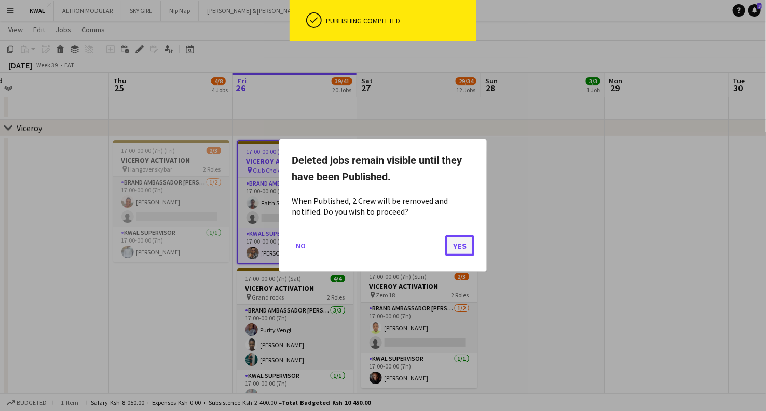
drag, startPoint x: 470, startPoint y: 243, endPoint x: 501, endPoint y: 232, distance: 33.0
click at [469, 243] on button "Yes" at bounding box center [459, 246] width 29 height 21
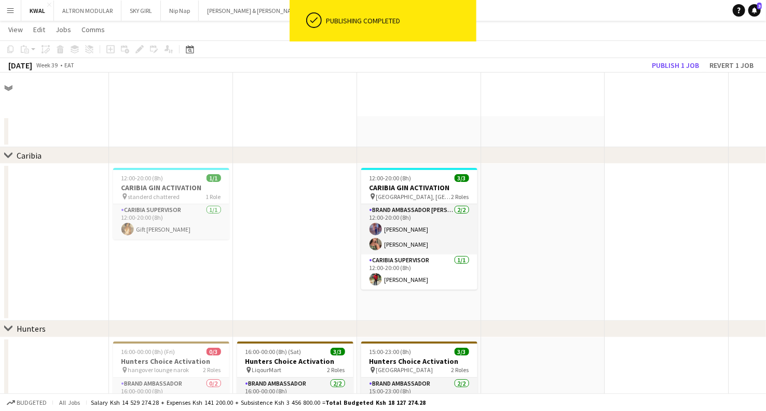
scroll to position [1498, 0]
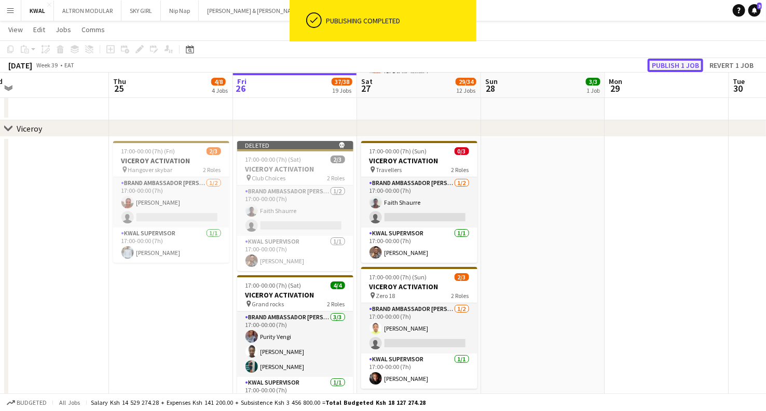
click at [677, 64] on button "Publish 1 job" at bounding box center [675, 65] width 56 height 13
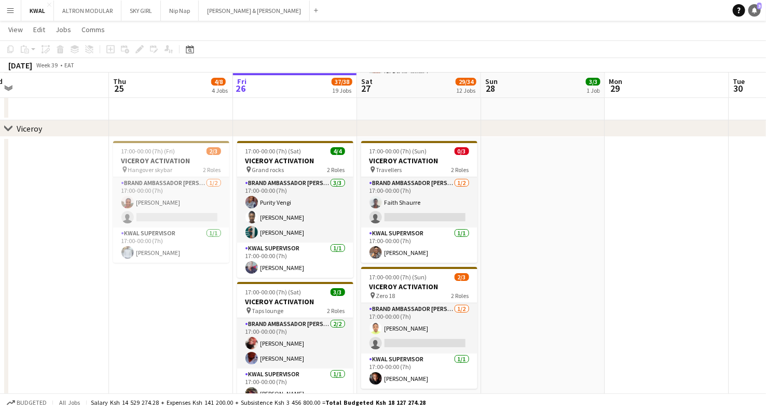
click at [759, 12] on link "Notifications 3" at bounding box center [754, 10] width 12 height 12
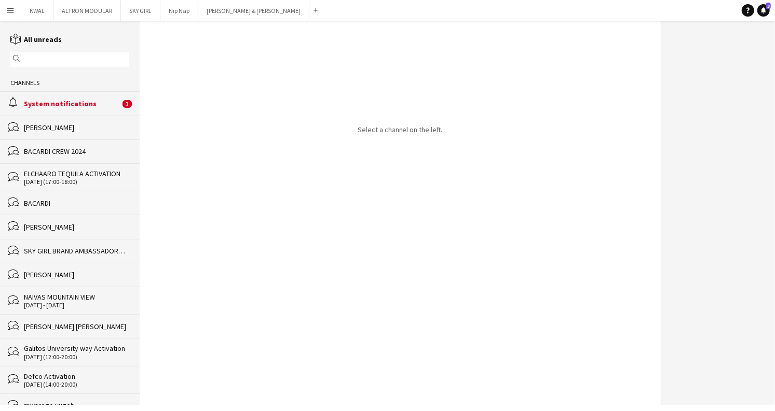
click at [70, 107] on div "System notifications" at bounding box center [72, 103] width 96 height 9
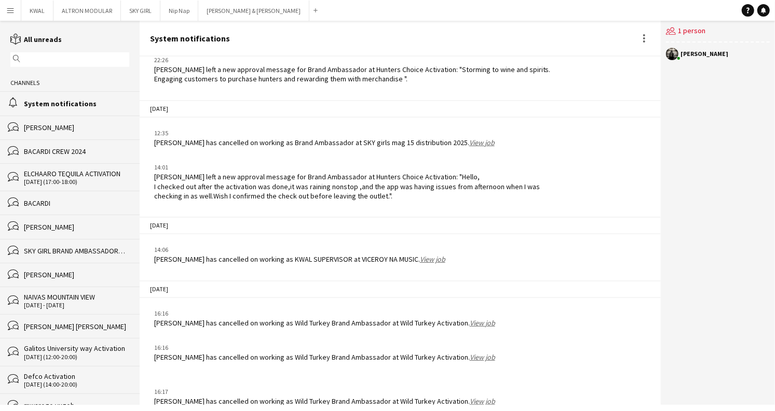
scroll to position [1411, 0]
drag, startPoint x: 38, startPoint y: 8, endPoint x: 43, endPoint y: 17, distance: 10.0
click at [37, 8] on button "KWAL Close" at bounding box center [37, 11] width 32 height 20
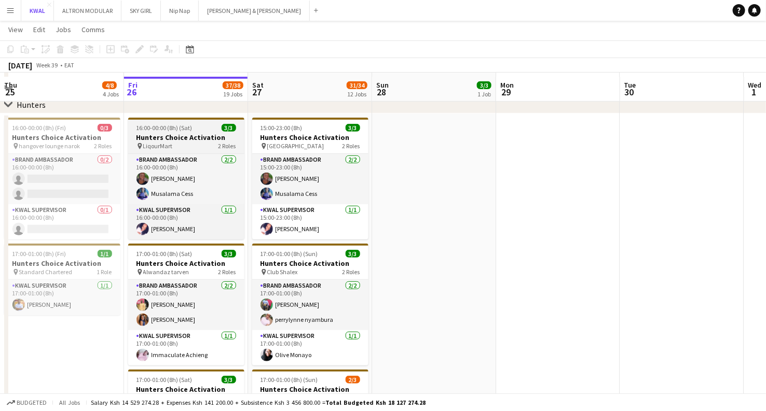
scroll to position [230, 0]
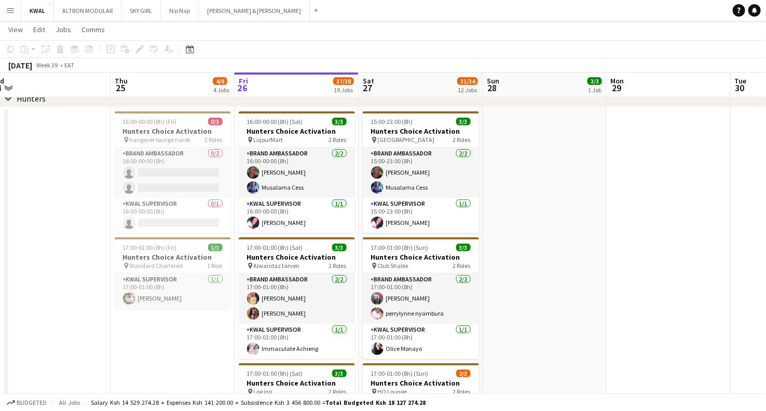
drag, startPoint x: 169, startPoint y: 211, endPoint x: 268, endPoint y: 215, distance: 99.7
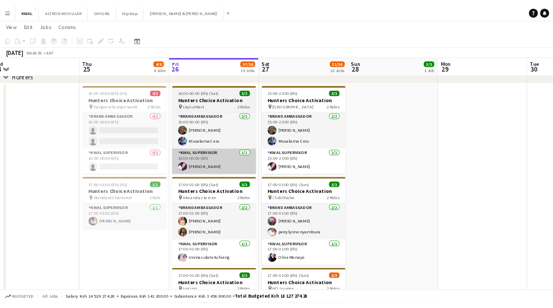
scroll to position [0, 263]
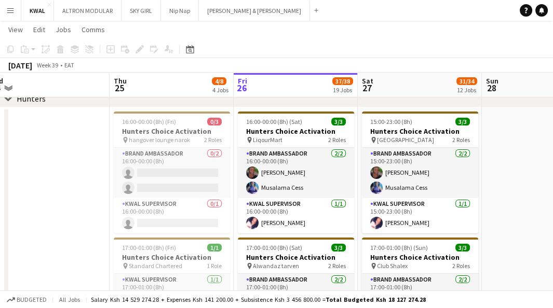
drag, startPoint x: 514, startPoint y: 194, endPoint x: 506, endPoint y: 190, distance: 9.1
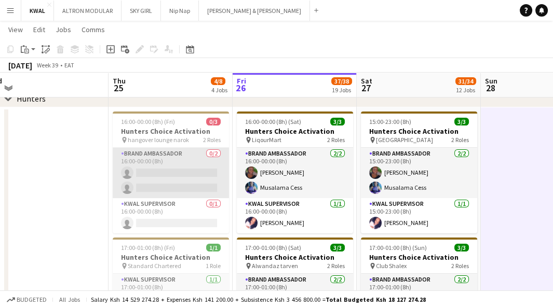
scroll to position [0, 263]
click at [165, 176] on app-card-role "Brand Ambassador 0/2 16:00-00:00 (8h) single-neutral-actions single-neutral-act…" at bounding box center [171, 173] width 116 height 50
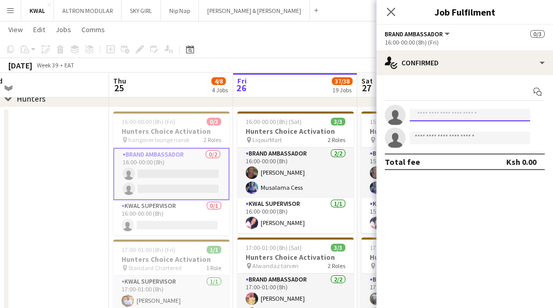
click at [436, 111] on input at bounding box center [469, 115] width 120 height 12
paste input "**********"
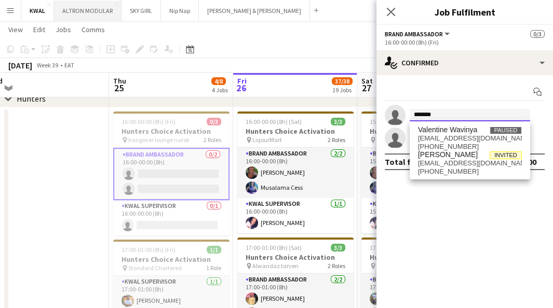
type input "*******"
click at [162, 188] on app-card-role "Brand Ambassador 0/2 16:00-00:00 (8h) single-neutral-actions single-neutral-act…" at bounding box center [171, 174] width 116 height 52
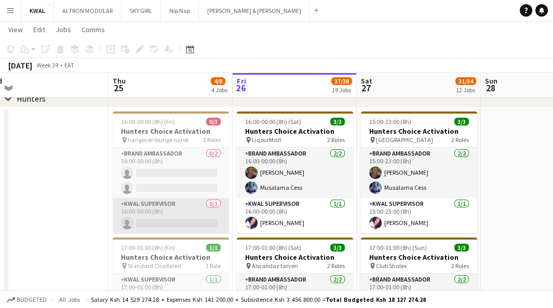
click at [188, 221] on app-card-role "KWAL SUPERVISOR 0/1 16:00-00:00 (8h) single-neutral-actions" at bounding box center [171, 215] width 116 height 35
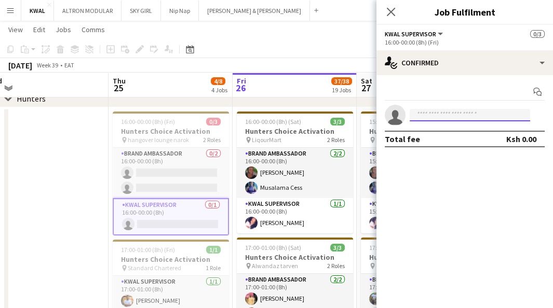
click at [461, 112] on input at bounding box center [469, 115] width 120 height 12
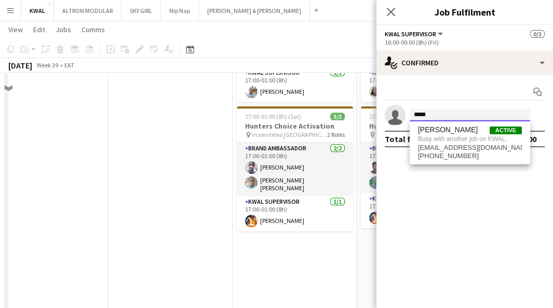
scroll to position [1095, 0]
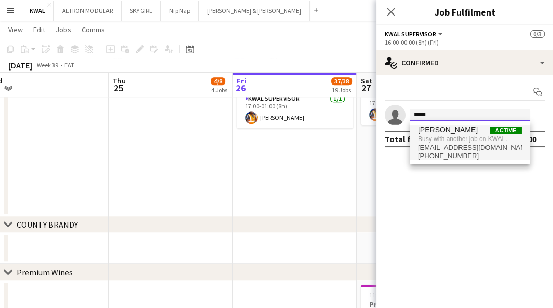
type input "*****"
click at [462, 146] on span "musaujaay5@gmail.com" at bounding box center [470, 148] width 104 height 8
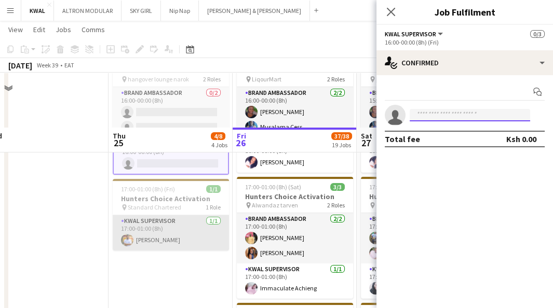
scroll to position [230, 0]
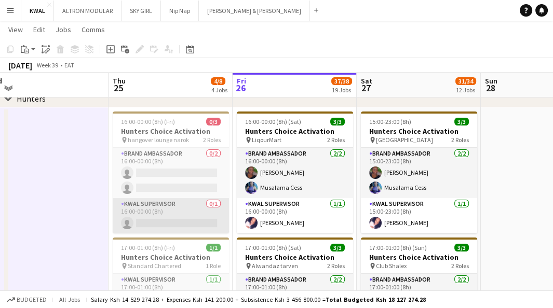
click at [167, 224] on app-card-role "KWAL SUPERVISOR 0/1 16:00-00:00 (8h) single-neutral-actions" at bounding box center [171, 215] width 116 height 35
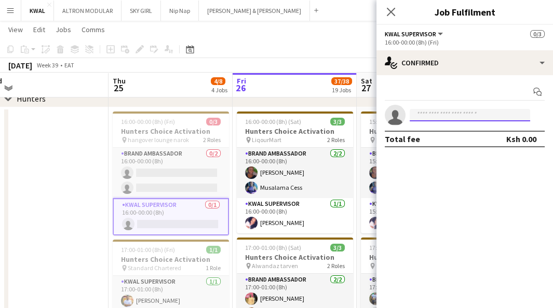
click at [474, 112] on input at bounding box center [469, 115] width 120 height 12
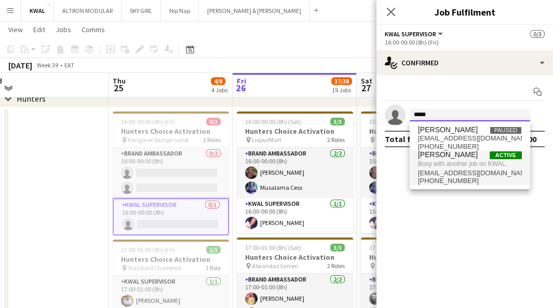
type input "*****"
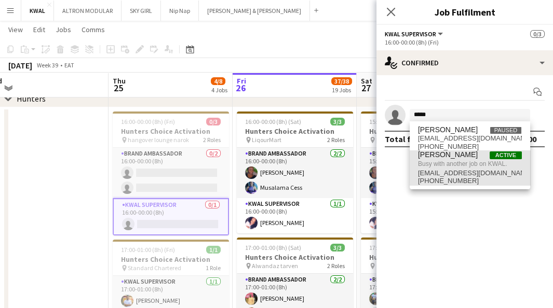
drag, startPoint x: 471, startPoint y: 166, endPoint x: 451, endPoint y: 174, distance: 21.2
click at [471, 166] on span "Busy with another job on KWAL." at bounding box center [470, 163] width 104 height 9
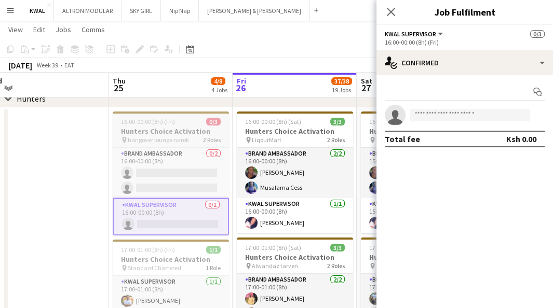
click at [150, 136] on span "hangover lounge narok" at bounding box center [158, 140] width 61 height 8
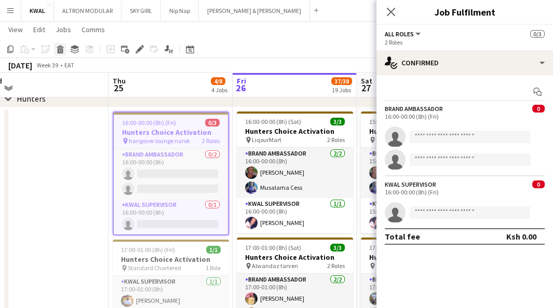
click at [58, 53] on icon at bounding box center [61, 50] width 6 height 5
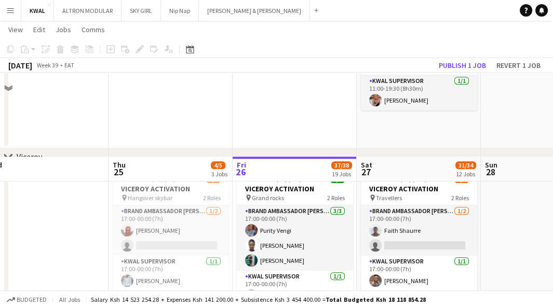
scroll to position [1556, 0]
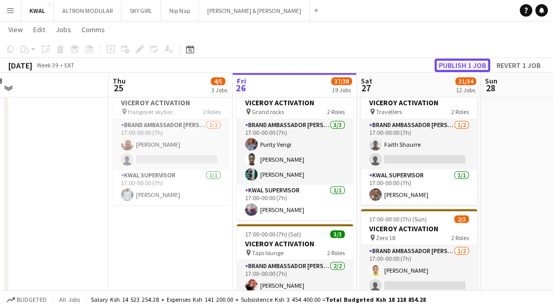
click at [470, 66] on button "Publish 1 job" at bounding box center [462, 65] width 56 height 13
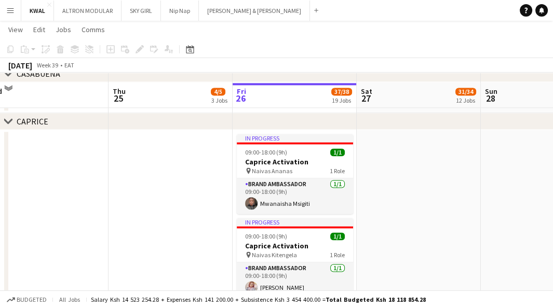
scroll to position [1787, 0]
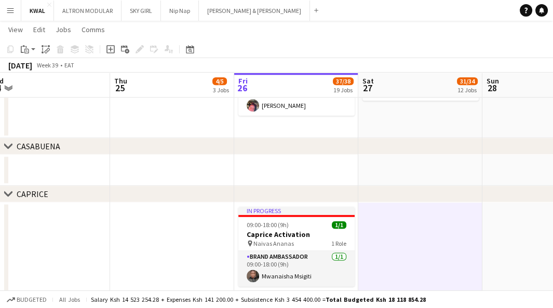
click at [11, 12] on app-icon "Menu" at bounding box center [10, 10] width 8 height 8
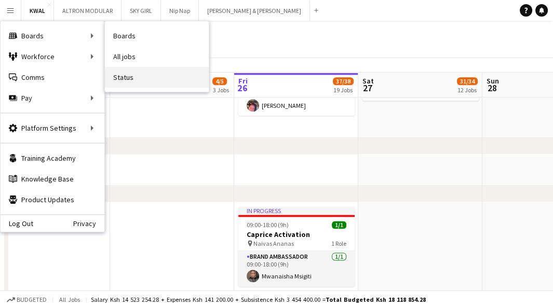
click at [130, 70] on link "Status" at bounding box center [157, 77] width 104 height 21
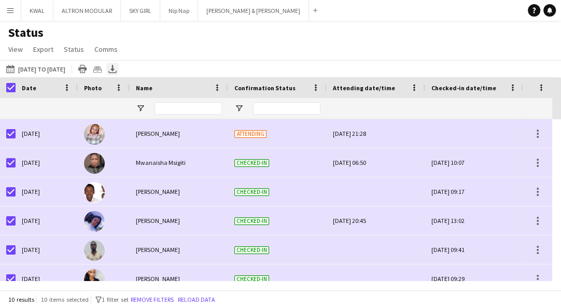
click at [117, 72] on icon "Export XLSX" at bounding box center [112, 69] width 8 height 8
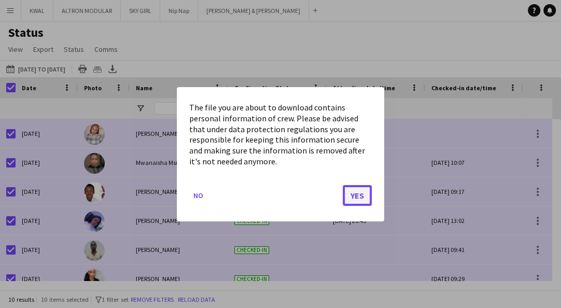
click at [348, 195] on button "Yes" at bounding box center [357, 195] width 29 height 21
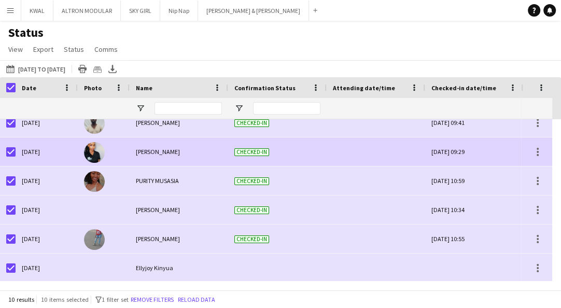
scroll to position [129, 0]
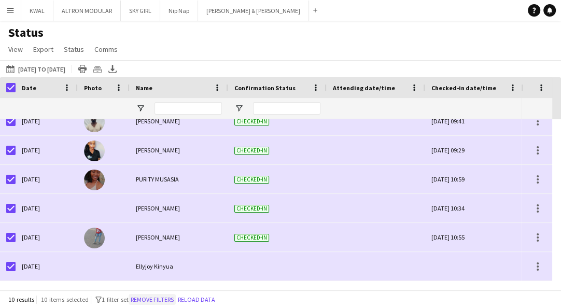
click at [172, 300] on button "Remove filters" at bounding box center [152, 299] width 47 height 11
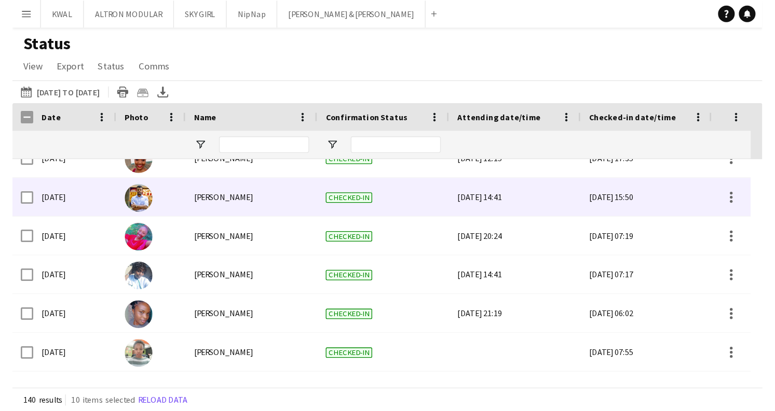
scroll to position [0, 0]
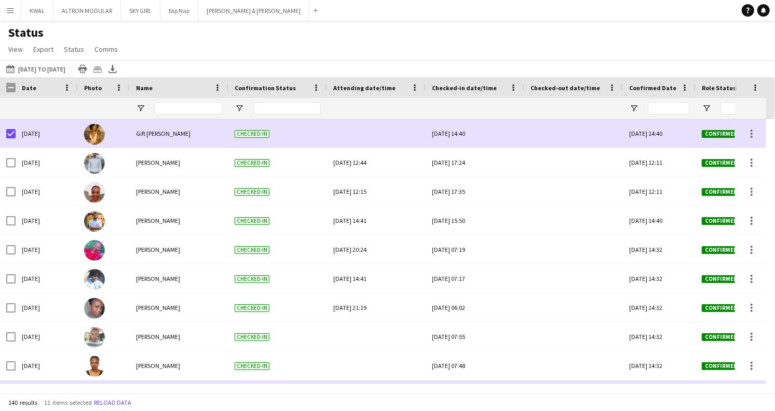
click at [11, 12] on app-icon "Menu" at bounding box center [10, 10] width 8 height 8
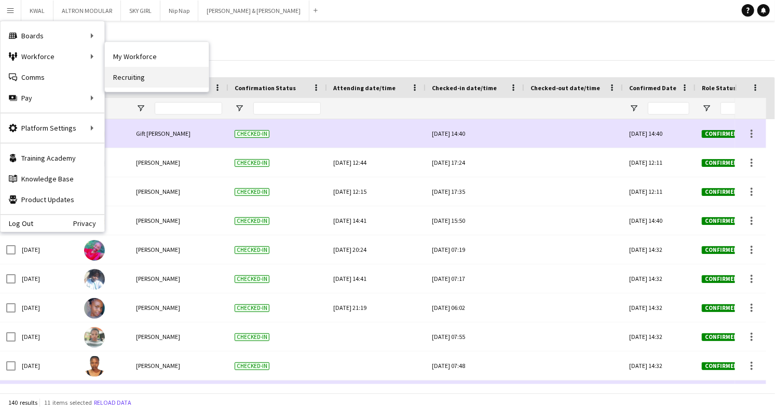
click at [135, 78] on link "Recruiting" at bounding box center [157, 77] width 104 height 21
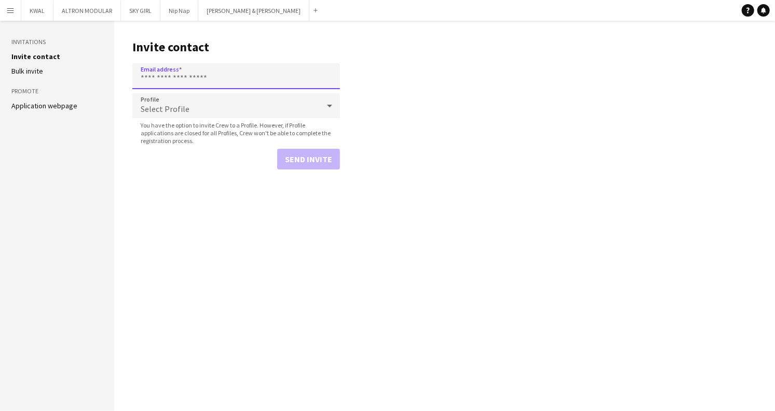
paste input "**********"
type input "**********"
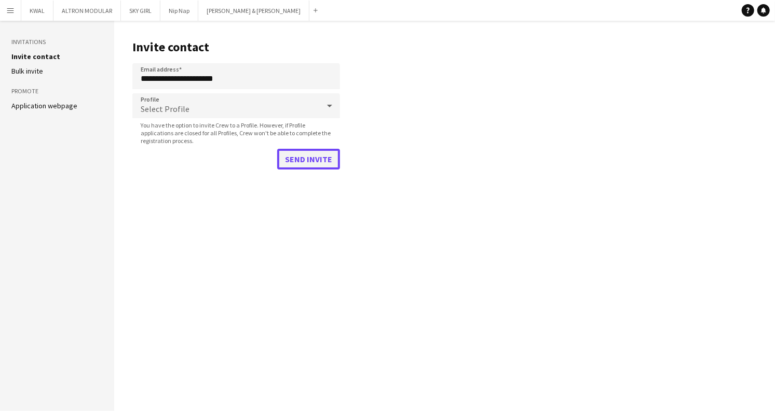
click at [327, 161] on button "Send invite" at bounding box center [308, 159] width 63 height 21
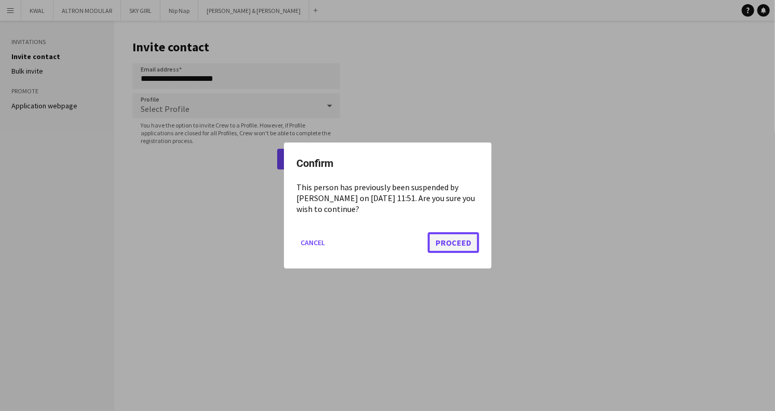
click at [464, 250] on button "Proceed" at bounding box center [453, 242] width 51 height 21
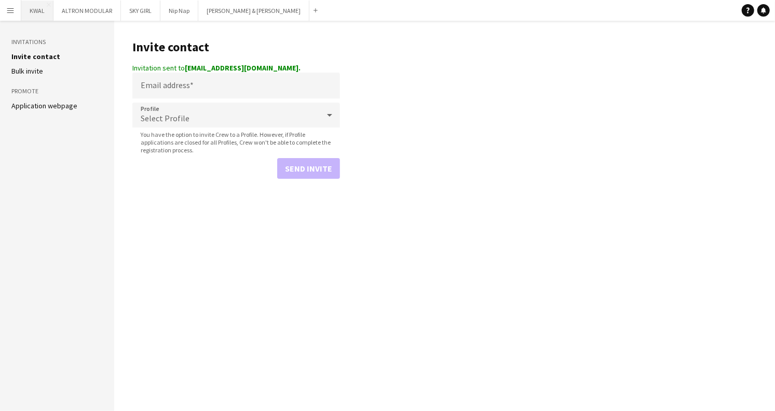
click at [38, 14] on button "KWAL Close" at bounding box center [37, 11] width 32 height 20
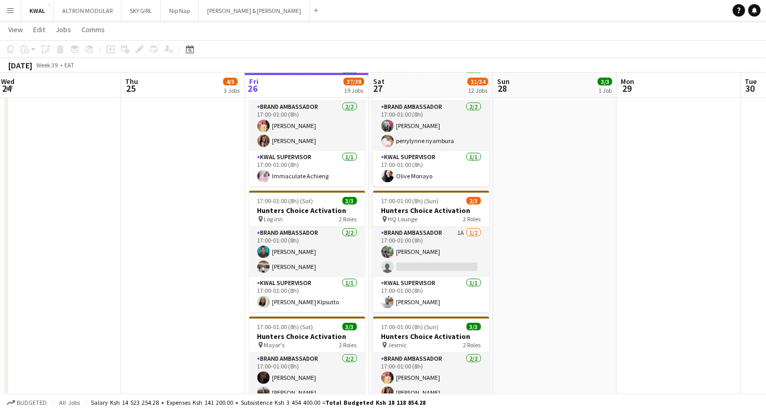
scroll to position [0, 248]
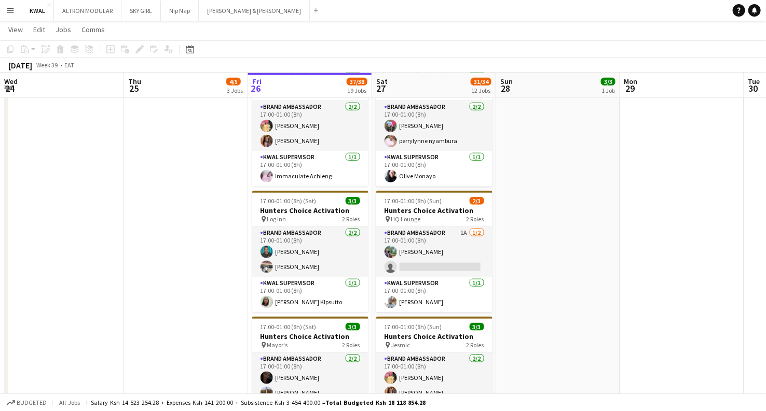
drag, startPoint x: 83, startPoint y: 218, endPoint x: 206, endPoint y: 246, distance: 126.6
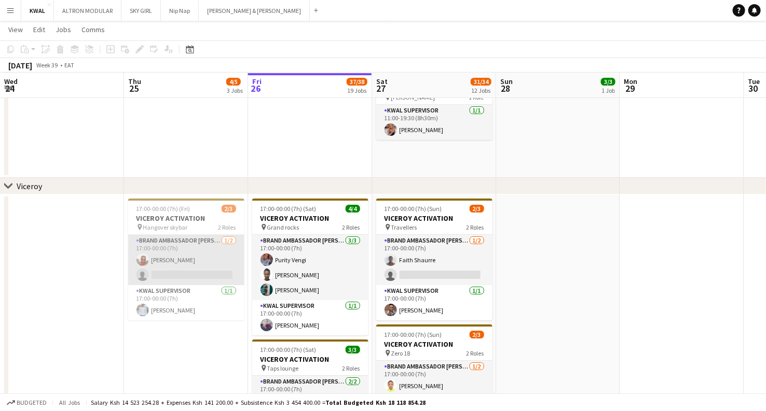
scroll to position [0, 247]
click at [199, 272] on app-card-role "Brand Ambassador kwal 1/2 17:00-00:00 (7h) Rose Thiga single-neutral-actions" at bounding box center [187, 260] width 116 height 50
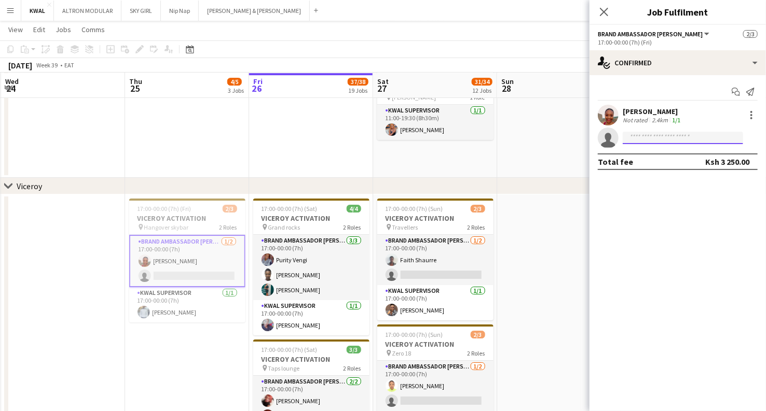
click at [639, 137] on input at bounding box center [683, 138] width 120 height 12
paste input "**********"
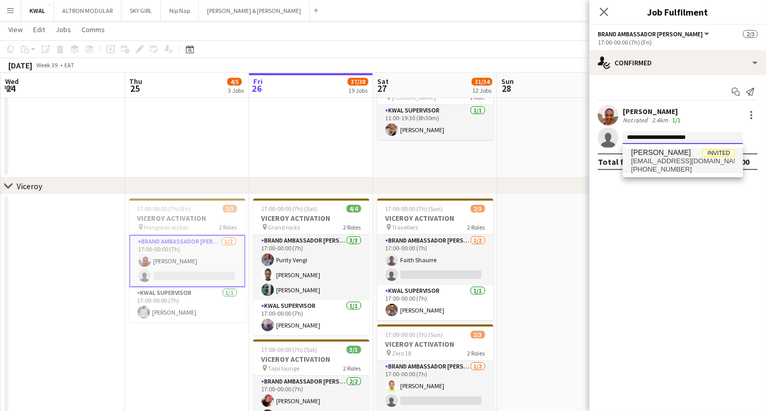
type input "**********"
click at [660, 162] on span "[EMAIL_ADDRESS][DOMAIN_NAME]" at bounding box center [683, 161] width 104 height 8
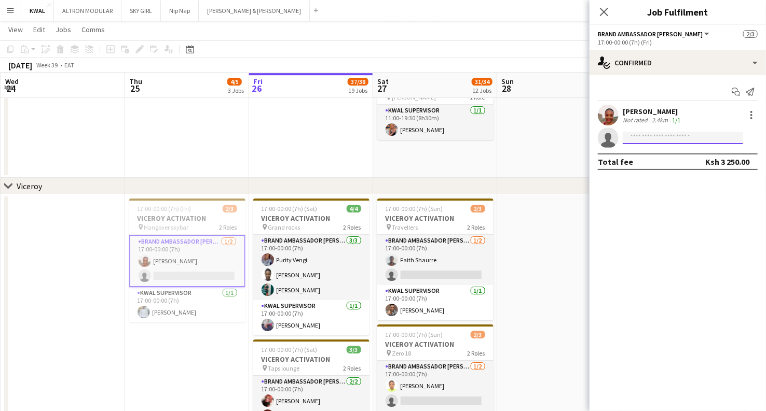
scroll to position [0, 0]
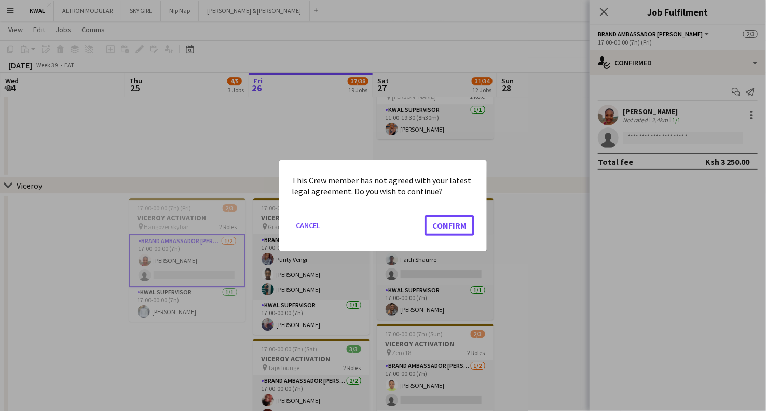
click at [445, 226] on button "Confirm" at bounding box center [449, 225] width 50 height 21
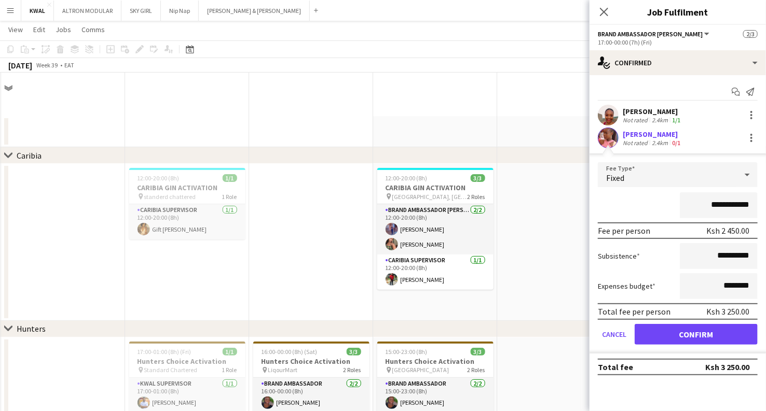
scroll to position [1441, 0]
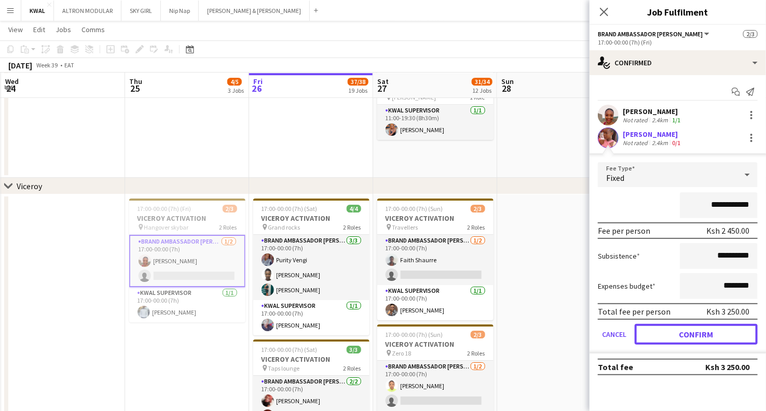
drag, startPoint x: 689, startPoint y: 334, endPoint x: 681, endPoint y: 327, distance: 10.7
click at [687, 333] on button "Confirm" at bounding box center [696, 334] width 123 height 21
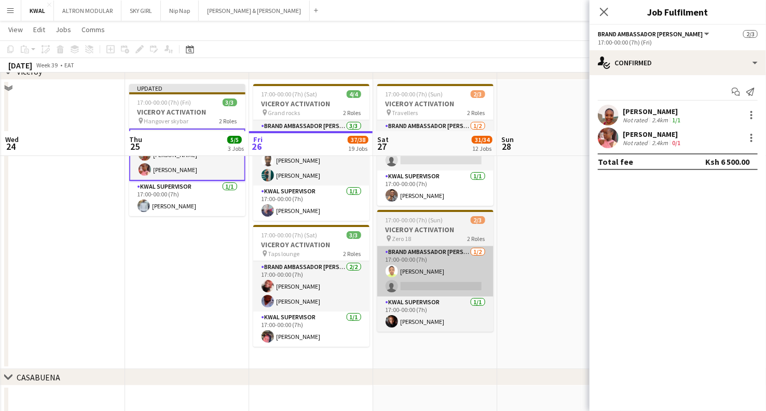
scroll to position [1614, 0]
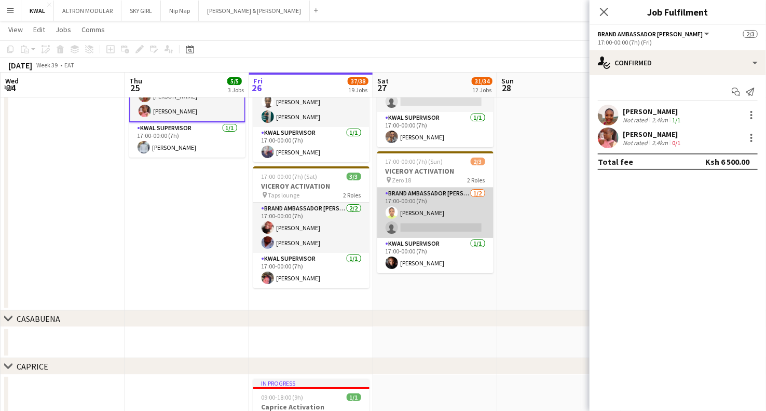
click at [461, 229] on app-card-role "Brand Ambassador kwal 1/2 17:00-00:00 (7h) Nancy Kamau single-neutral-actions" at bounding box center [435, 213] width 116 height 50
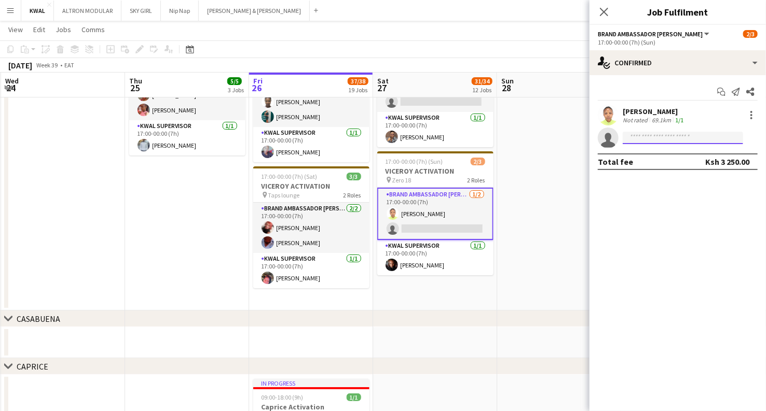
click at [648, 134] on input at bounding box center [683, 138] width 120 height 12
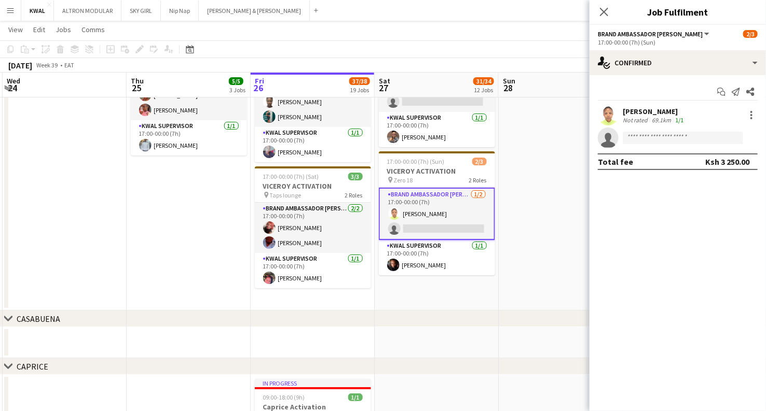
drag, startPoint x: 648, startPoint y: 134, endPoint x: 436, endPoint y: 295, distance: 266.0
click at [435, 296] on app-date-cell "17:00-00:00 (7h) (Sun) 2/3 VICEROY ACTIVATION pin Travellers 2 Roles Brand Amba…" at bounding box center [437, 166] width 124 height 290
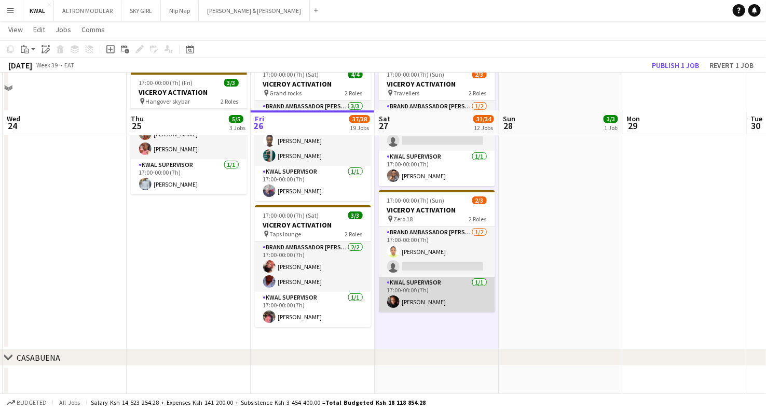
scroll to position [1556, 0]
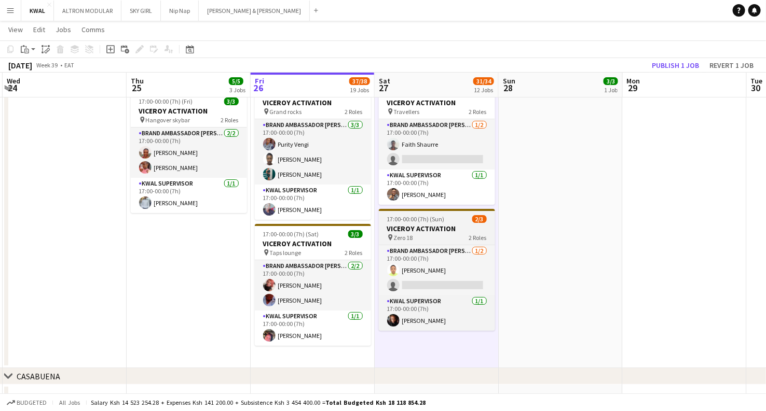
click at [415, 231] on h3 "VICEROY ACTIVATION" at bounding box center [437, 228] width 116 height 9
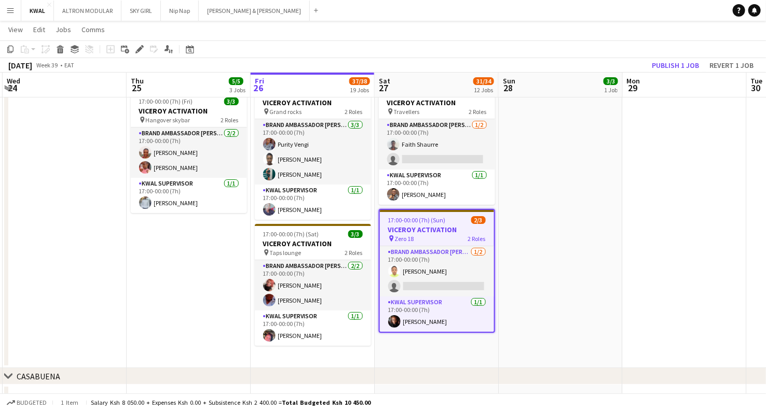
click at [138, 51] on icon at bounding box center [139, 50] width 6 height 6
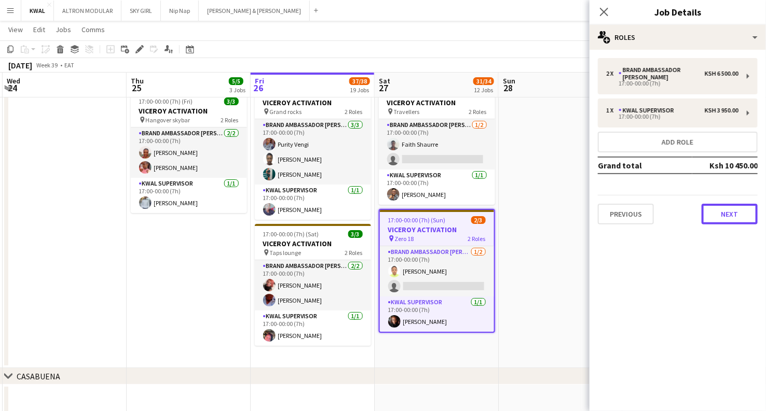
drag, startPoint x: 723, startPoint y: 205, endPoint x: 723, endPoint y: 199, distance: 5.7
click at [723, 204] on button "Next" at bounding box center [729, 214] width 56 height 21
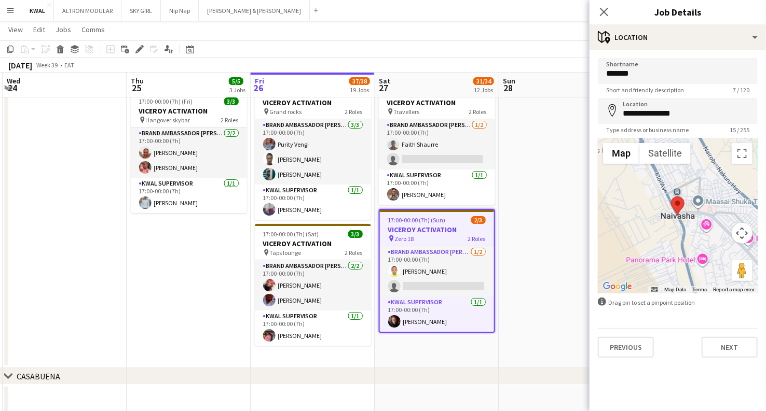
click at [520, 218] on app-date-cell at bounding box center [561, 224] width 124 height 290
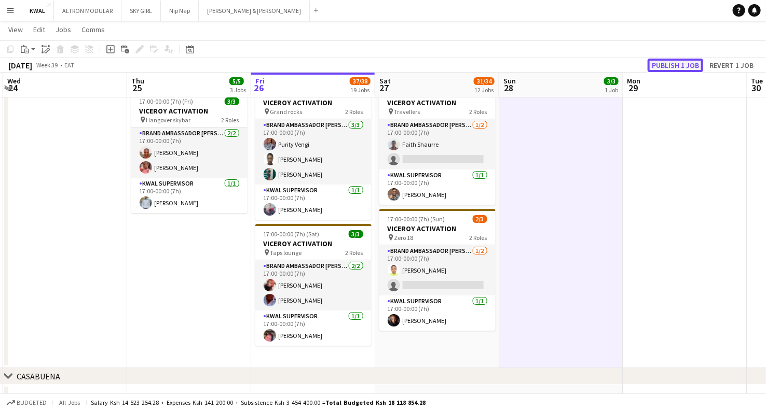
click at [660, 65] on button "Publish 1 job" at bounding box center [675, 65] width 56 height 13
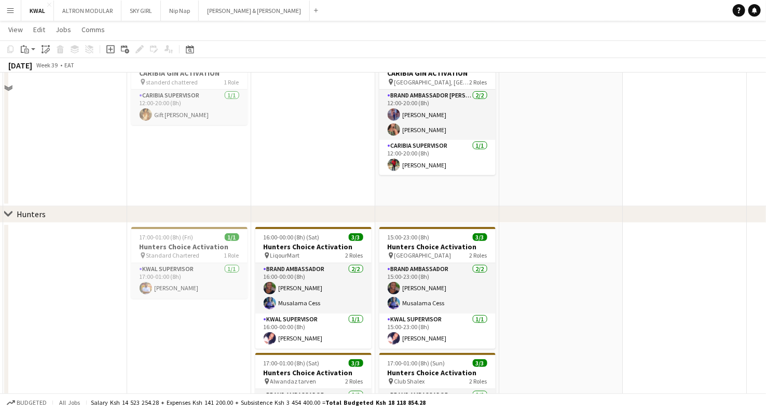
scroll to position [0, 0]
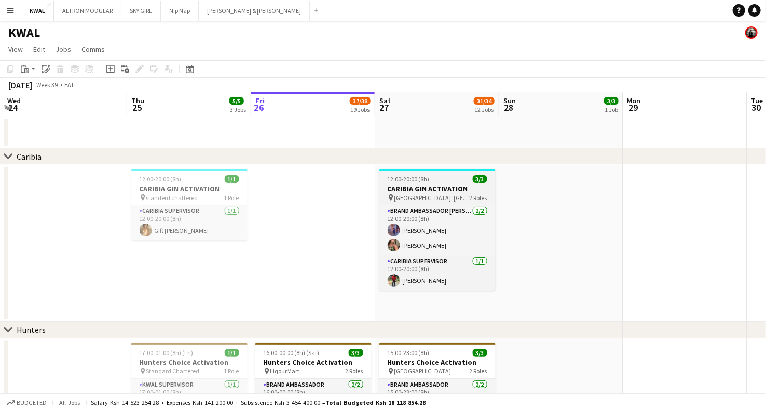
click at [448, 188] on h3 "CARIBIA GIN ACTIVATION" at bounding box center [437, 188] width 116 height 9
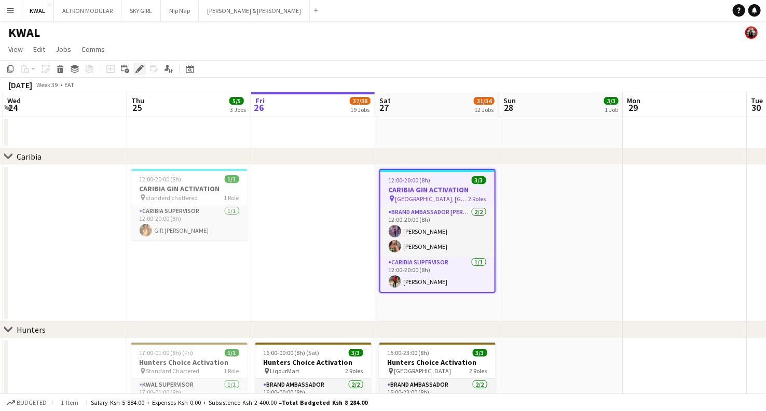
click at [136, 67] on icon "Edit" at bounding box center [139, 69] width 8 height 8
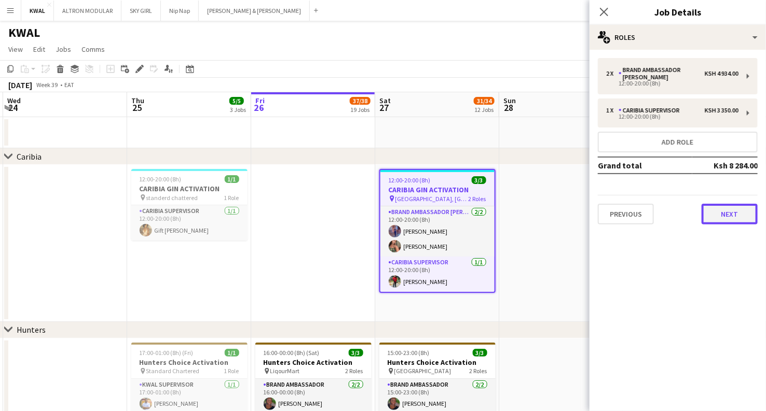
click at [722, 206] on button "Next" at bounding box center [729, 214] width 56 height 21
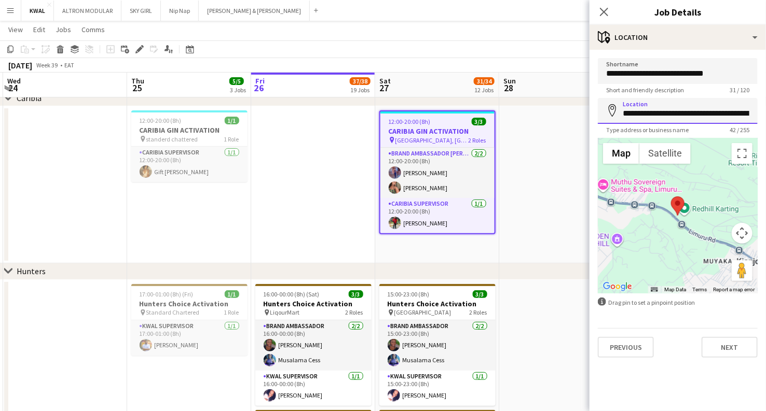
scroll to position [0, 30]
drag, startPoint x: 680, startPoint y: 115, endPoint x: 774, endPoint y: 138, distance: 96.6
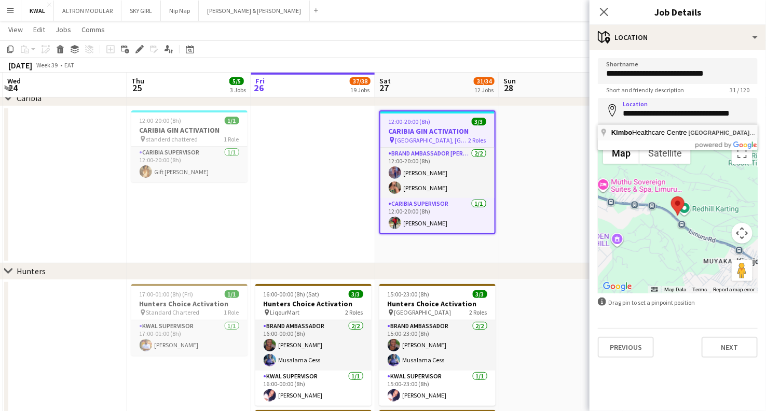
type input "**********"
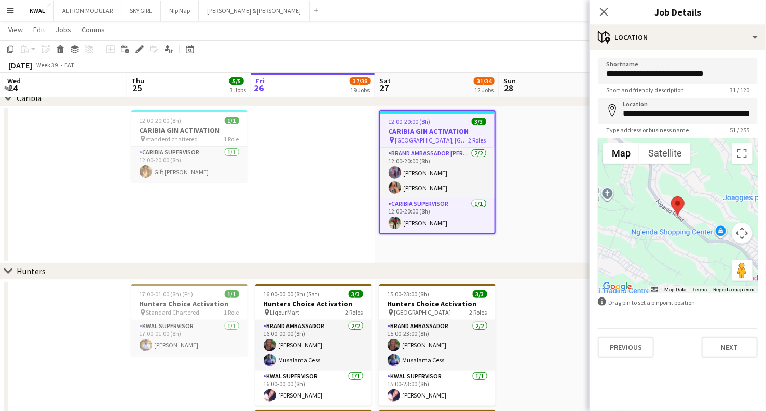
click at [529, 175] on app-date-cell at bounding box center [561, 184] width 124 height 157
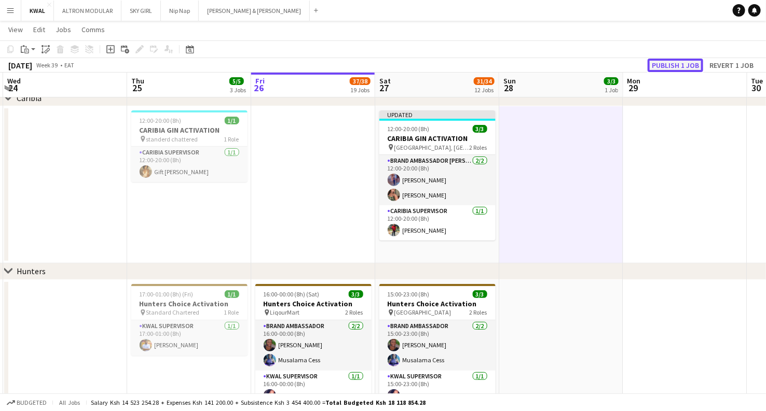
click at [687, 71] on button "Publish 1 job" at bounding box center [675, 65] width 56 height 13
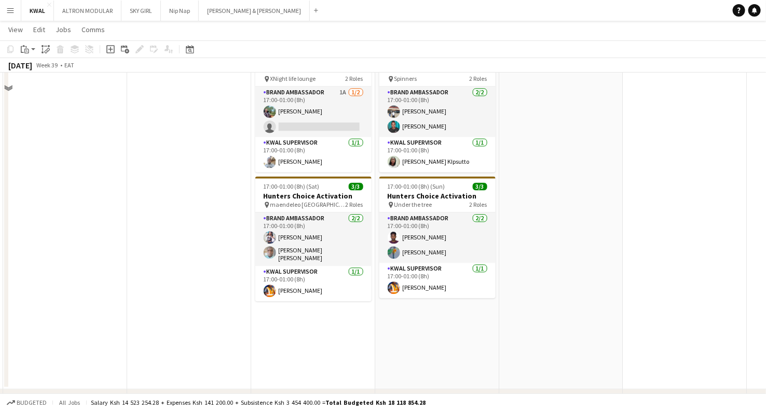
scroll to position [807, 0]
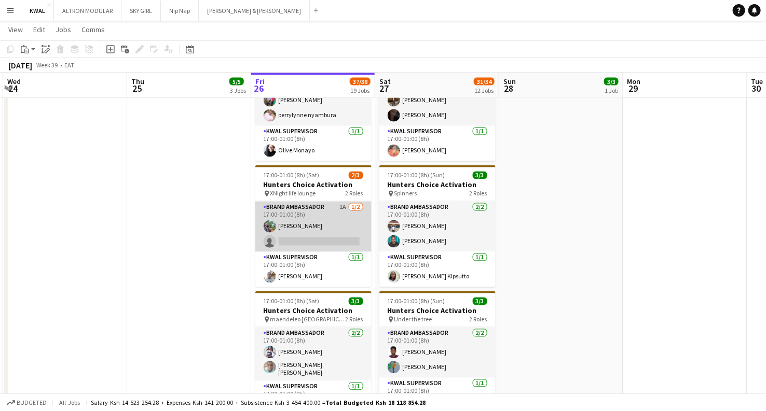
click at [317, 238] on app-card-role "Brand Ambassador 1A 1/2 17:00-01:00 (8h) Miriam Wambui single-neutral-actions" at bounding box center [313, 227] width 116 height 50
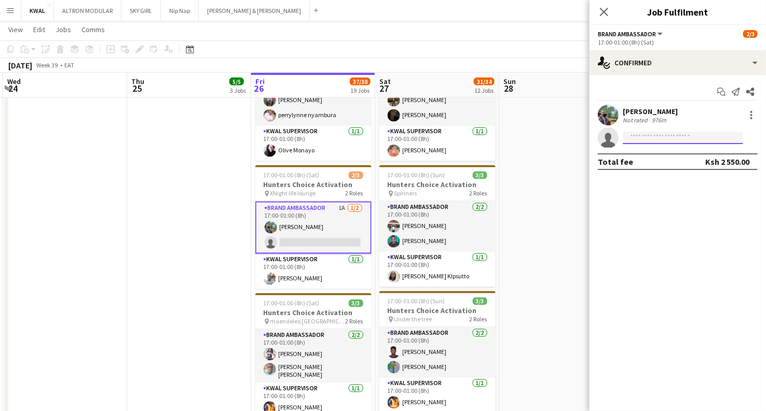
click at [688, 137] on input at bounding box center [683, 138] width 120 height 12
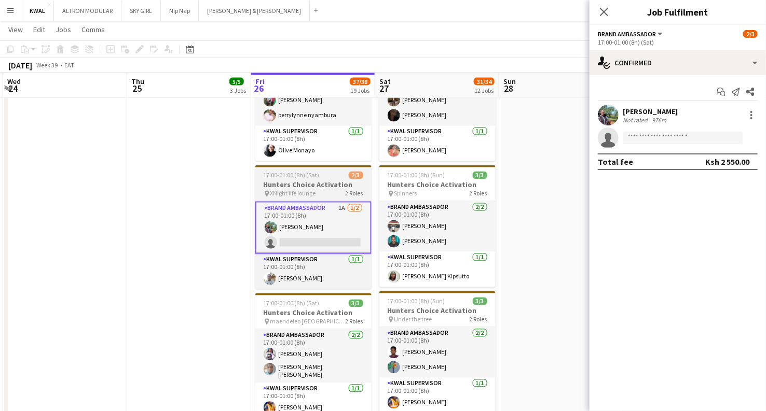
click at [308, 184] on h3 "Hunters Choice Activation" at bounding box center [313, 185] width 116 height 9
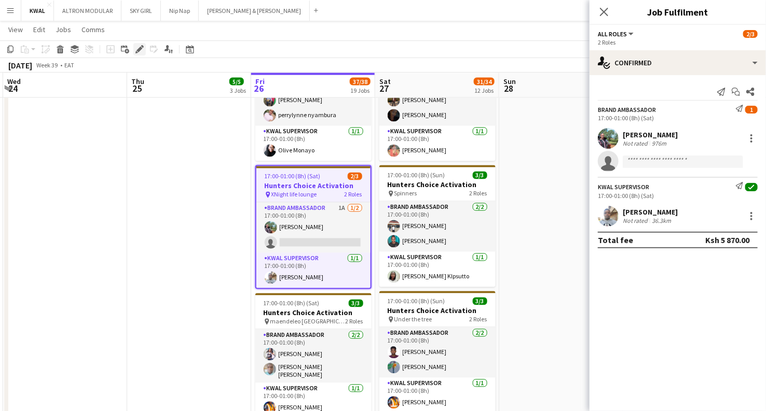
click at [133, 51] on div "Edit" at bounding box center [139, 49] width 12 height 12
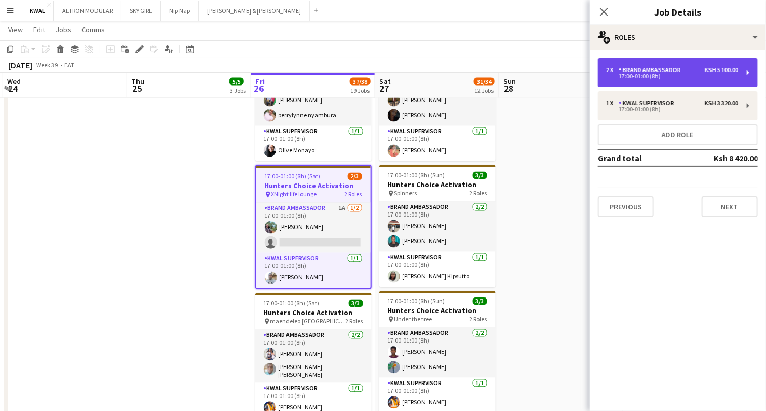
click at [642, 71] on div "Brand Ambassador" at bounding box center [651, 69] width 66 height 7
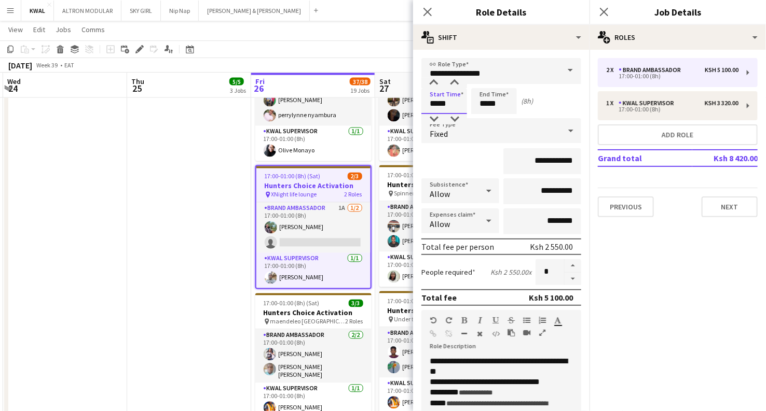
click at [436, 104] on input "*****" at bounding box center [444, 101] width 46 height 26
drag, startPoint x: 436, startPoint y: 104, endPoint x: 419, endPoint y: 102, distance: 17.3
click at [419, 102] on form "**********" at bounding box center [501, 355] width 176 height 594
click at [441, 103] on input "*****" at bounding box center [444, 101] width 46 height 26
type input "*****"
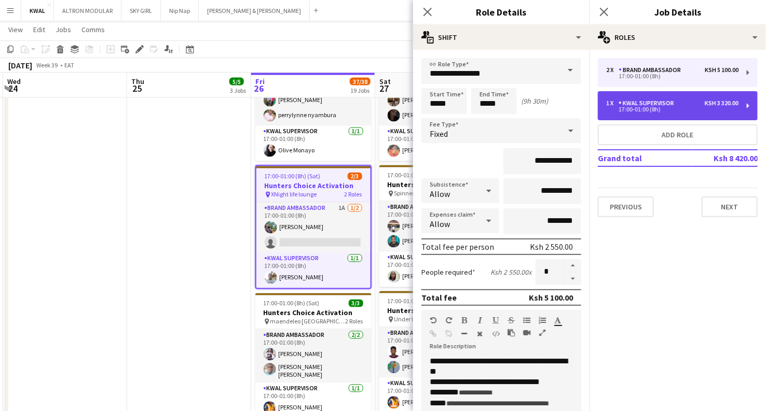
click at [678, 104] on div "KWAL SUPERVISOR" at bounding box center [648, 103] width 60 height 7
type input "**********"
type input "*****"
type input "**********"
type input "*"
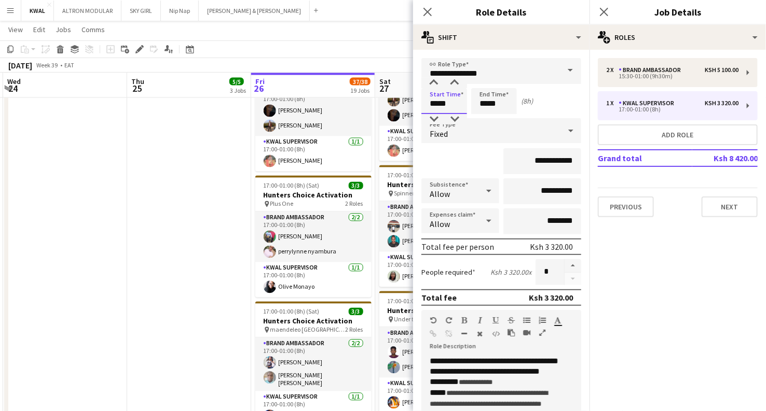
drag, startPoint x: 436, startPoint y: 105, endPoint x: 429, endPoint y: 103, distance: 7.4
click at [429, 103] on input "*****" at bounding box center [444, 101] width 46 height 26
click at [440, 104] on input "*****" at bounding box center [444, 101] width 46 height 26
type input "*****"
click at [162, 297] on app-date-cell "17:00-01:00 (8h) (Fri) 1/1 Hunters Choice Activation pin Standard Chartered 1 R…" at bounding box center [189, 22] width 124 height 983
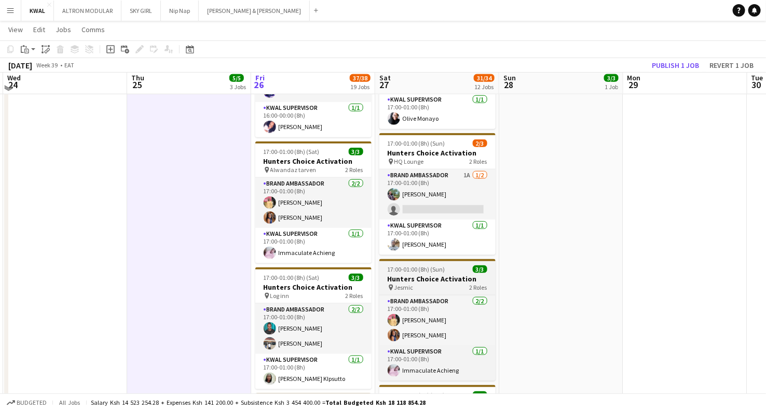
scroll to position [403, 0]
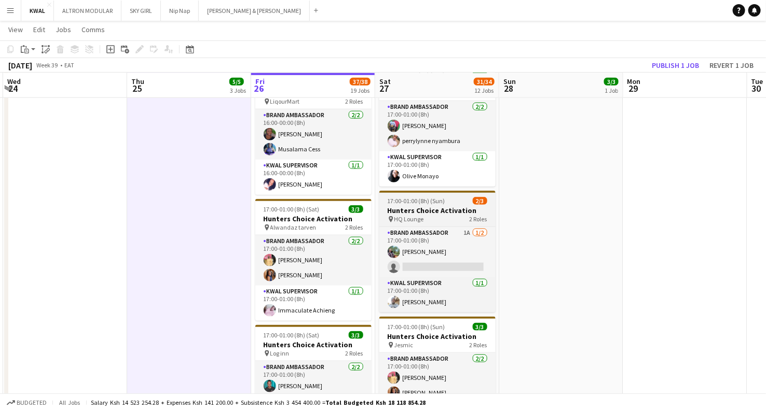
click at [431, 219] on div "pin HQ Lounge 2 Roles" at bounding box center [437, 219] width 116 height 8
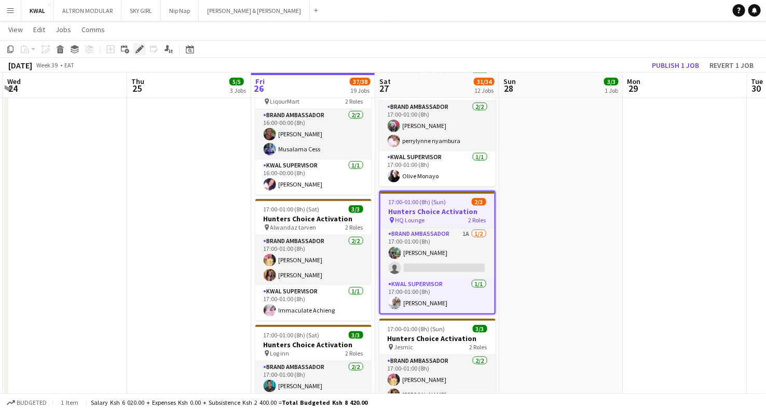
click at [139, 51] on icon "Edit" at bounding box center [139, 49] width 8 height 8
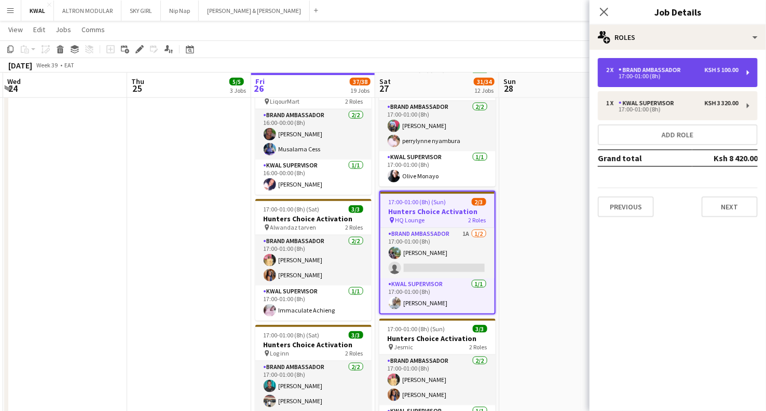
click at [664, 78] on div "17:00-01:00 (8h)" at bounding box center [672, 76] width 132 height 5
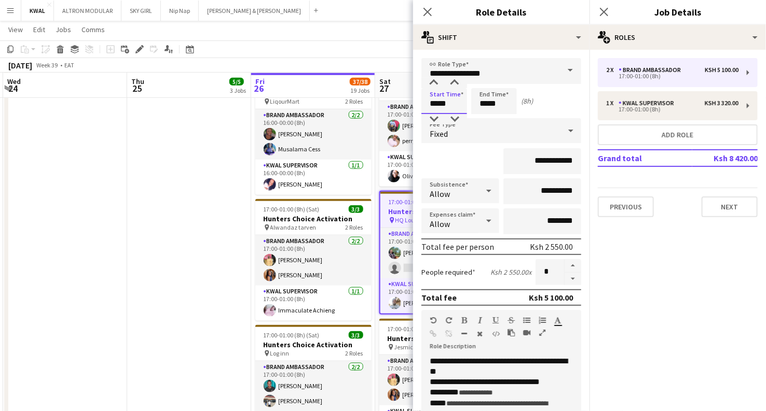
drag, startPoint x: 437, startPoint y: 104, endPoint x: 417, endPoint y: 105, distance: 20.8
click at [417, 105] on form "**********" at bounding box center [501, 355] width 176 height 594
click at [440, 104] on input "*****" at bounding box center [444, 101] width 46 height 26
type input "*****"
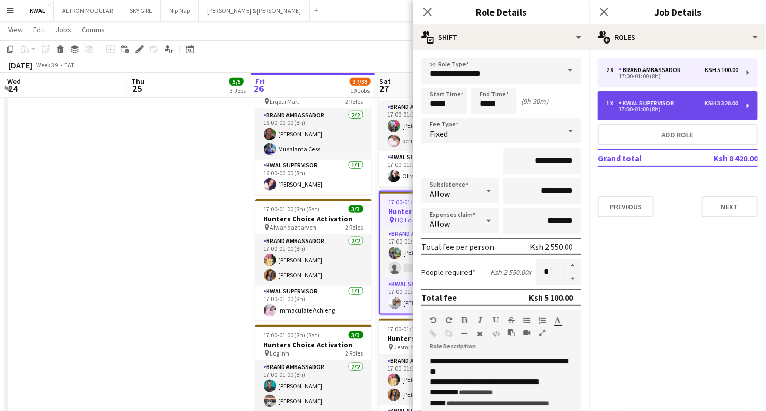
click at [662, 109] on div "17:00-01:00 (8h)" at bounding box center [672, 109] width 132 height 5
type input "**********"
type input "*****"
type input "**********"
type input "*"
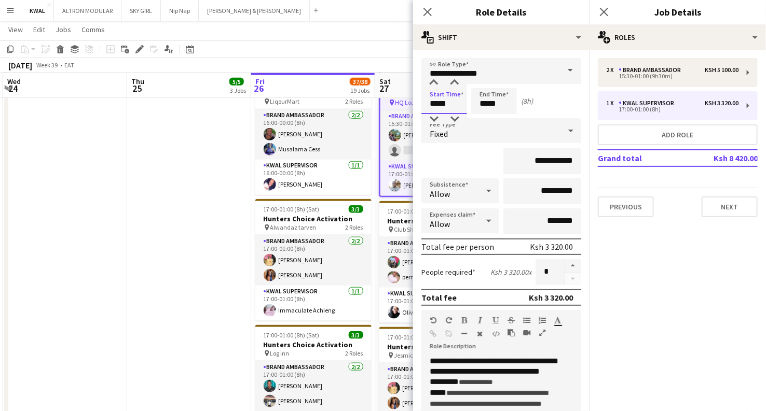
drag, startPoint x: 438, startPoint y: 103, endPoint x: 417, endPoint y: 103, distance: 21.3
click at [420, 103] on form "**********" at bounding box center [501, 355] width 176 height 594
click at [440, 103] on input "*****" at bounding box center [444, 101] width 46 height 26
type input "*****"
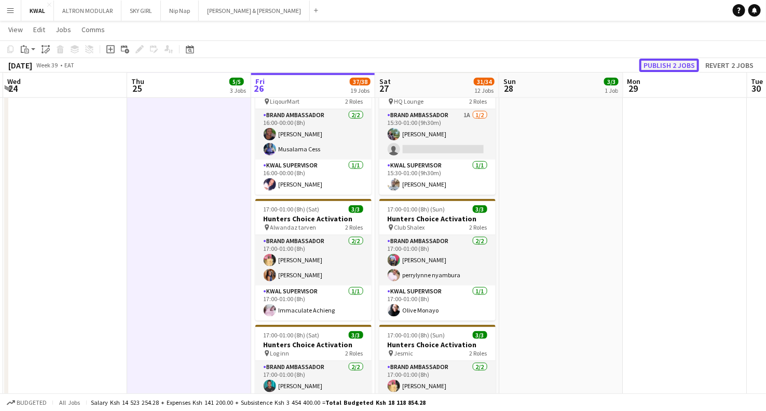
click at [665, 64] on button "Publish 2 jobs" at bounding box center [669, 65] width 60 height 13
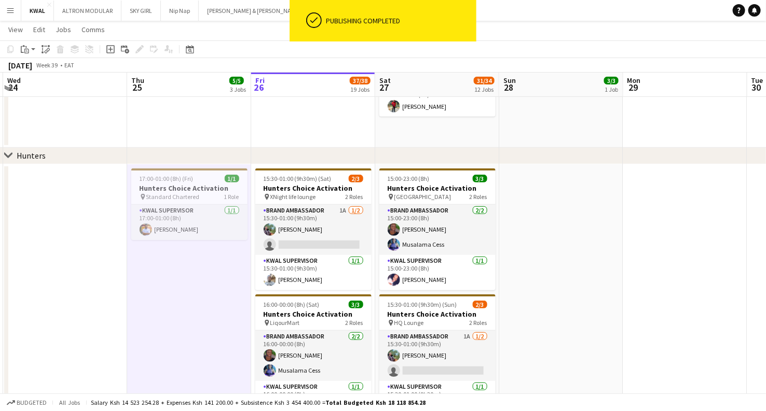
scroll to position [173, 0]
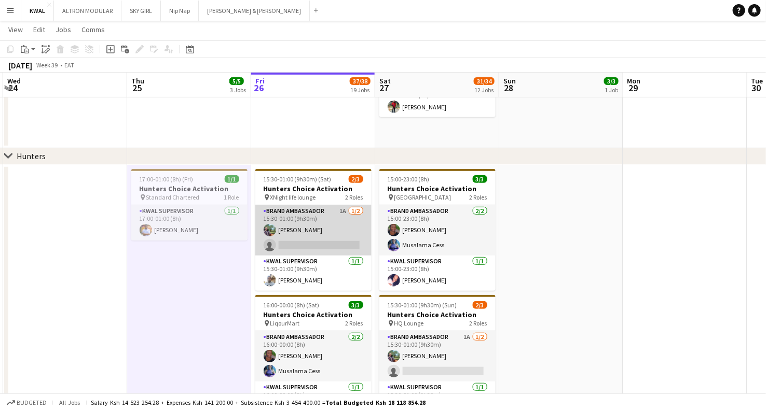
click at [306, 243] on app-card-role "Brand Ambassador 1A 1/2 15:30-01:00 (9h30m) Miriam Wambui single-neutral-actions" at bounding box center [313, 230] width 116 height 50
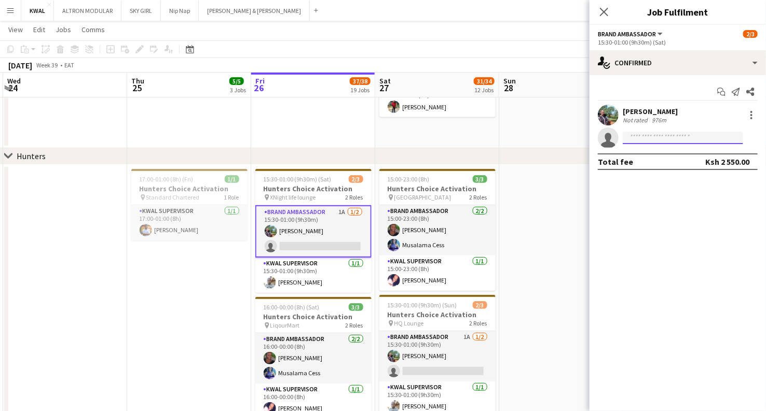
click at [652, 135] on input at bounding box center [683, 138] width 120 height 12
drag, startPoint x: 714, startPoint y: 135, endPoint x: 622, endPoint y: 130, distance: 92.0
click at [622, 130] on app-invite-slot "**********" at bounding box center [677, 138] width 176 height 21
type input "**********"
click at [302, 244] on app-card-role "Brand Ambassador 1A 1/2 15:30-01:00 (9h30m) Miriam Wambui single-neutral-actions" at bounding box center [313, 231] width 116 height 52
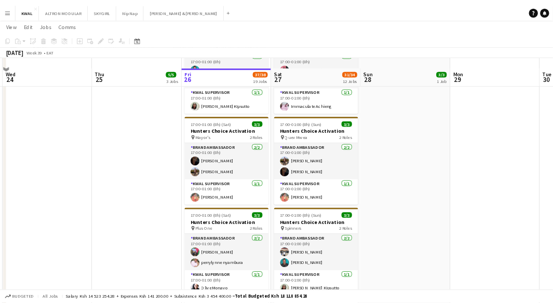
scroll to position [864, 0]
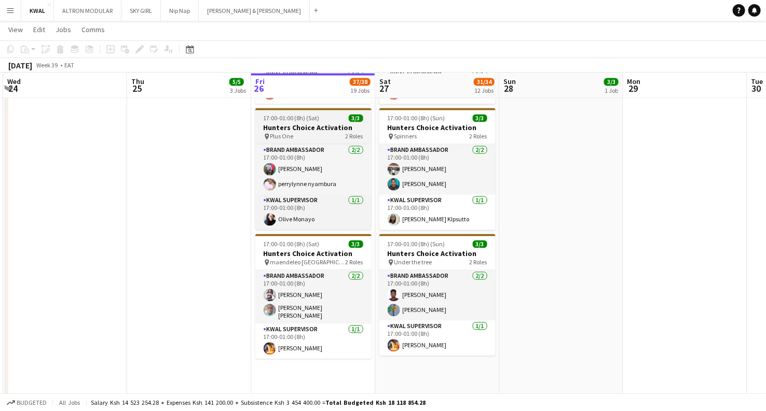
click at [284, 132] on span "Plus One" at bounding box center [281, 136] width 23 height 8
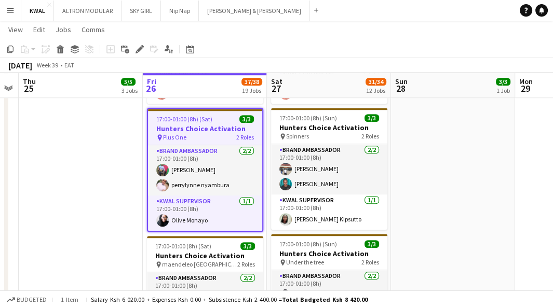
drag, startPoint x: 243, startPoint y: 181, endPoint x: 4, endPoint y: 172, distance: 239.3
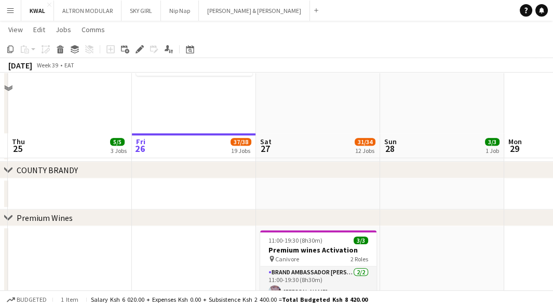
scroll to position [1210, 0]
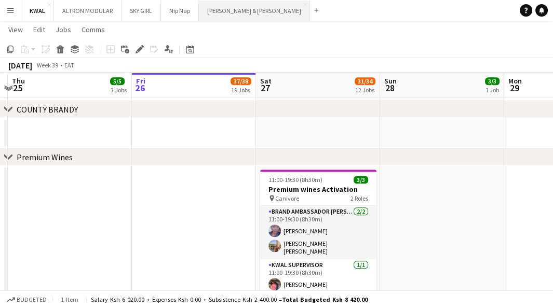
click at [224, 10] on button "Slater & Whittaker Close" at bounding box center [254, 11] width 111 height 20
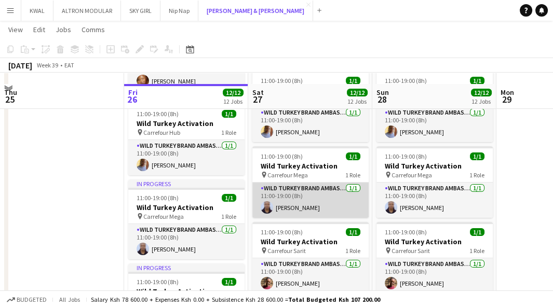
scroll to position [288, 0]
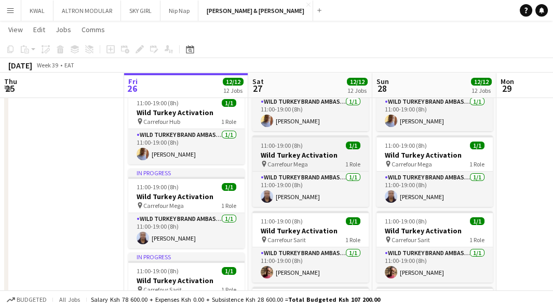
click at [305, 154] on h3 "Wild Turkey Activation" at bounding box center [310, 154] width 116 height 9
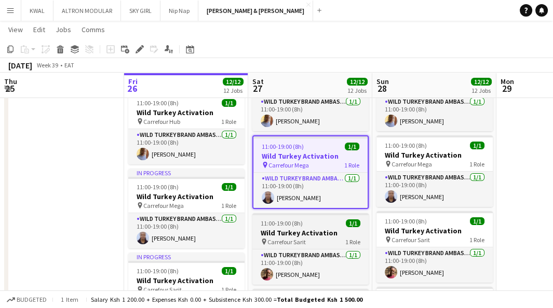
click at [305, 231] on h3 "Wild Turkey Activation" at bounding box center [310, 232] width 116 height 9
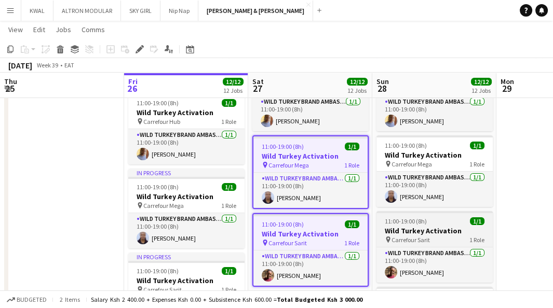
click at [429, 236] on div "pin Carrefour Sarit 1 Role" at bounding box center [434, 240] width 116 height 8
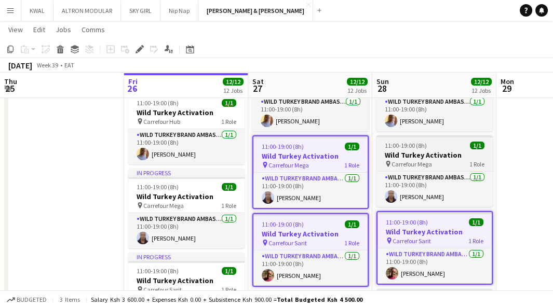
click at [414, 148] on span "11:00-19:00 (8h)" at bounding box center [405, 146] width 42 height 8
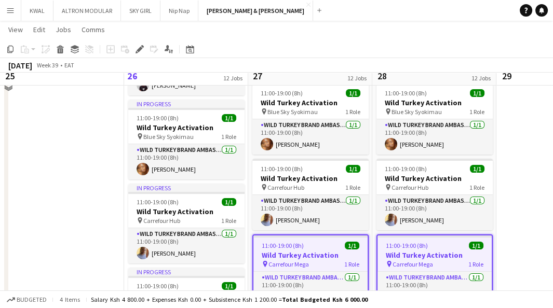
scroll to position [173, 0]
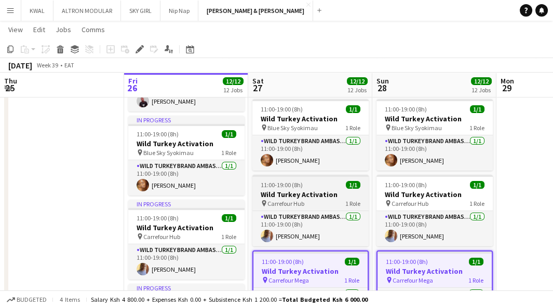
click at [299, 196] on h3 "Wild Turkey Activation" at bounding box center [310, 194] width 116 height 9
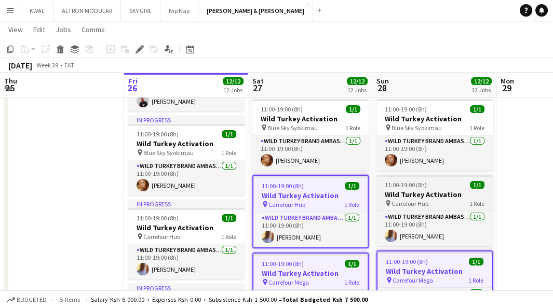
click at [434, 194] on h3 "Wild Turkey Activation" at bounding box center [434, 194] width 116 height 9
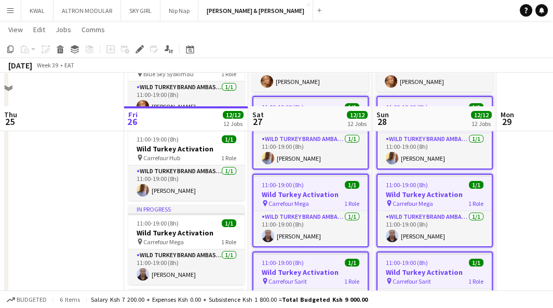
scroll to position [230, 0]
